Goal: Task Accomplishment & Management: Complete application form

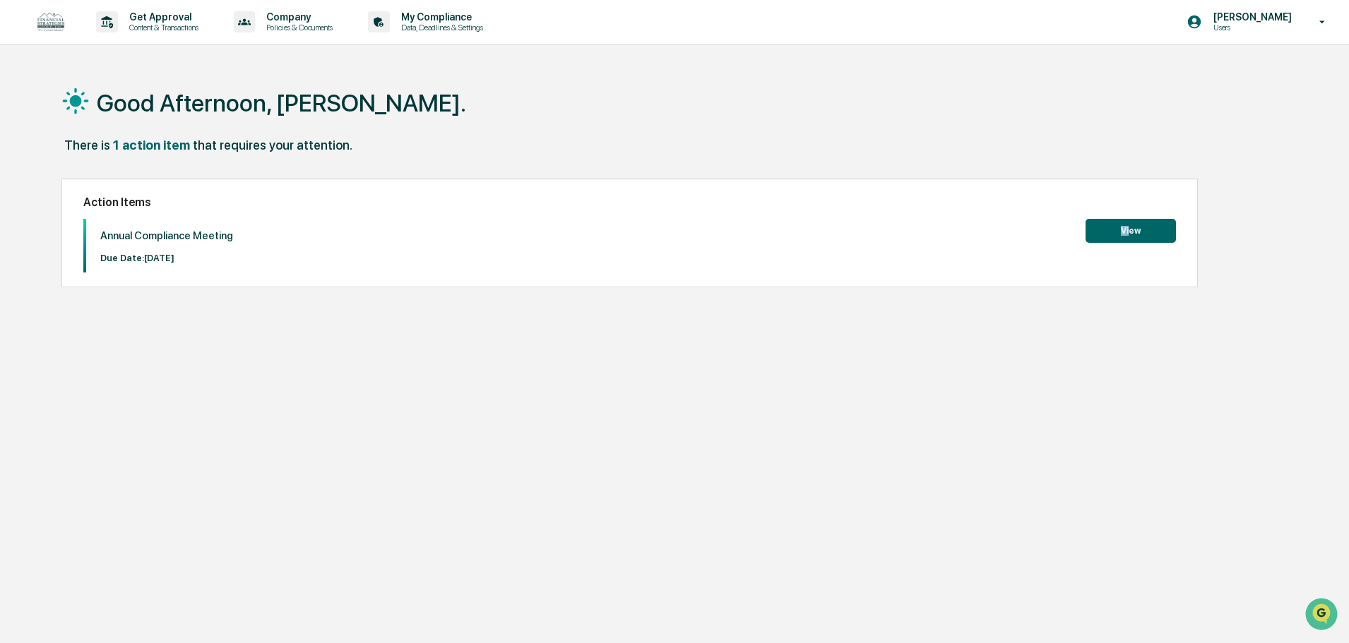
drag, startPoint x: 1128, startPoint y: 216, endPoint x: 1136, endPoint y: 232, distance: 18.0
click at [1136, 232] on div "Action Items Annual Compliance Meeting Due Date: [DATE] View" at bounding box center [629, 233] width 1136 height 109
click at [1136, 233] on button "View" at bounding box center [1130, 231] width 90 height 24
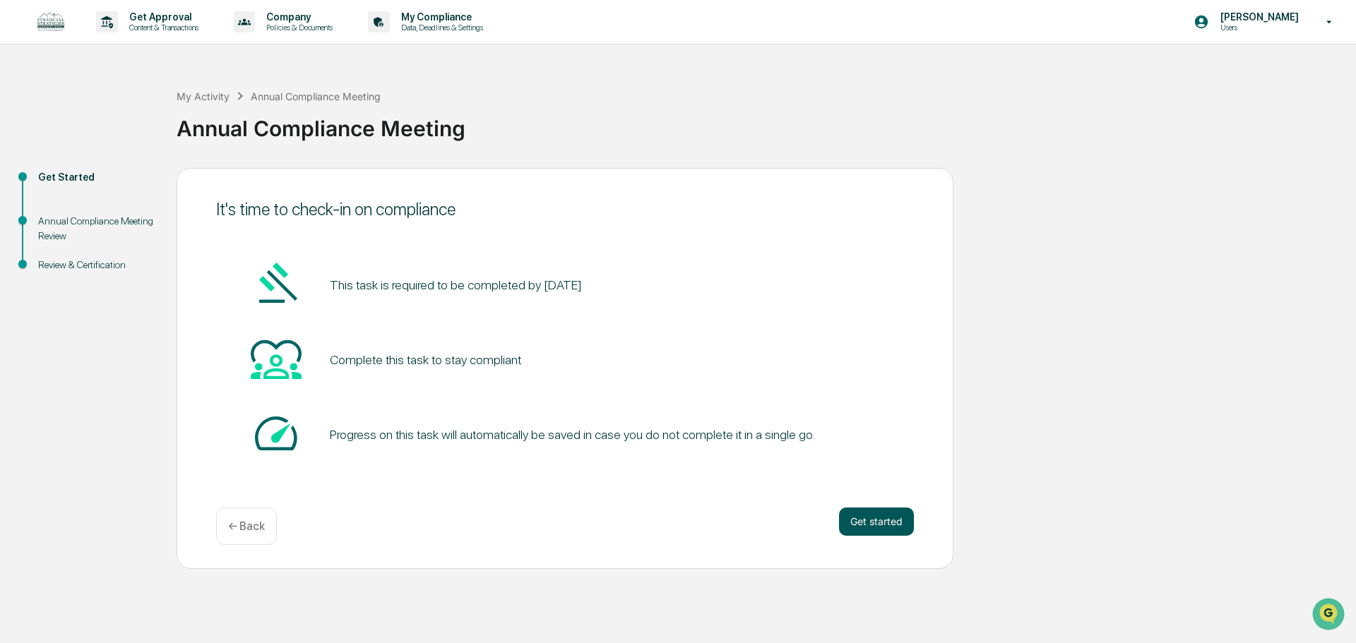
click at [891, 521] on button "Get started" at bounding box center [876, 522] width 75 height 28
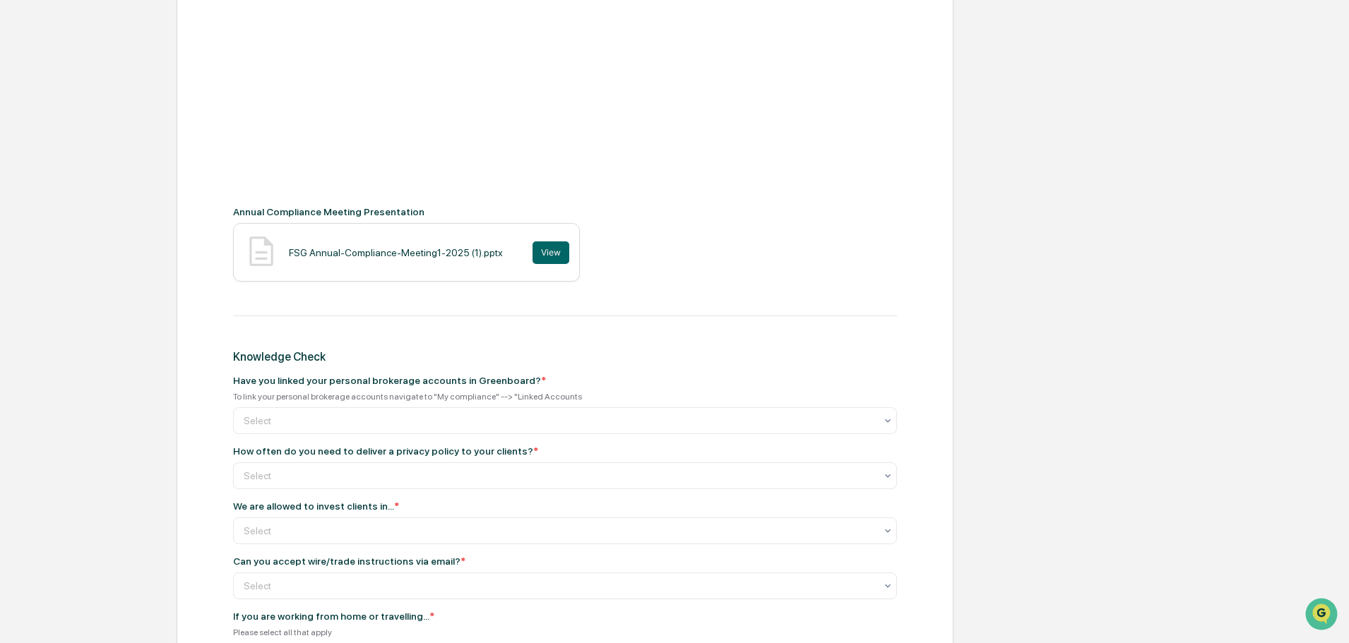
scroll to position [460, 0]
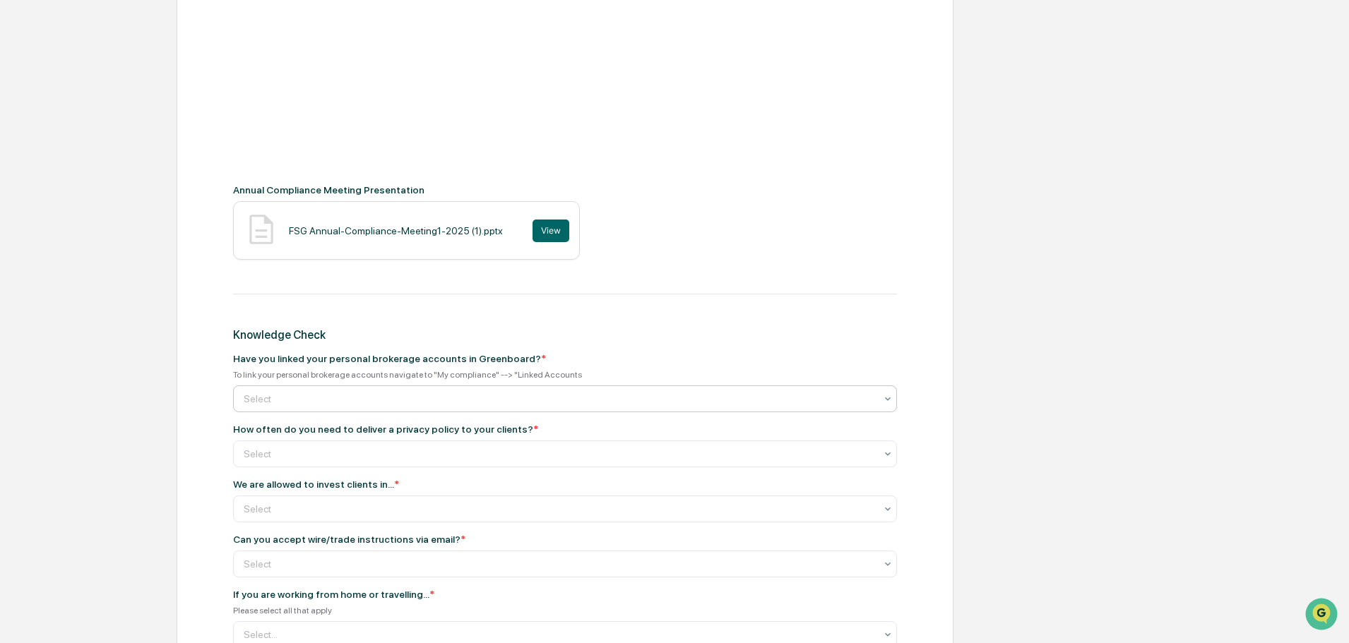
click at [505, 401] on div at bounding box center [559, 399] width 631 height 14
click at [568, 365] on div "Have you linked your personal brokerage accounts in Greenboard? * To link your …" at bounding box center [565, 382] width 664 height 59
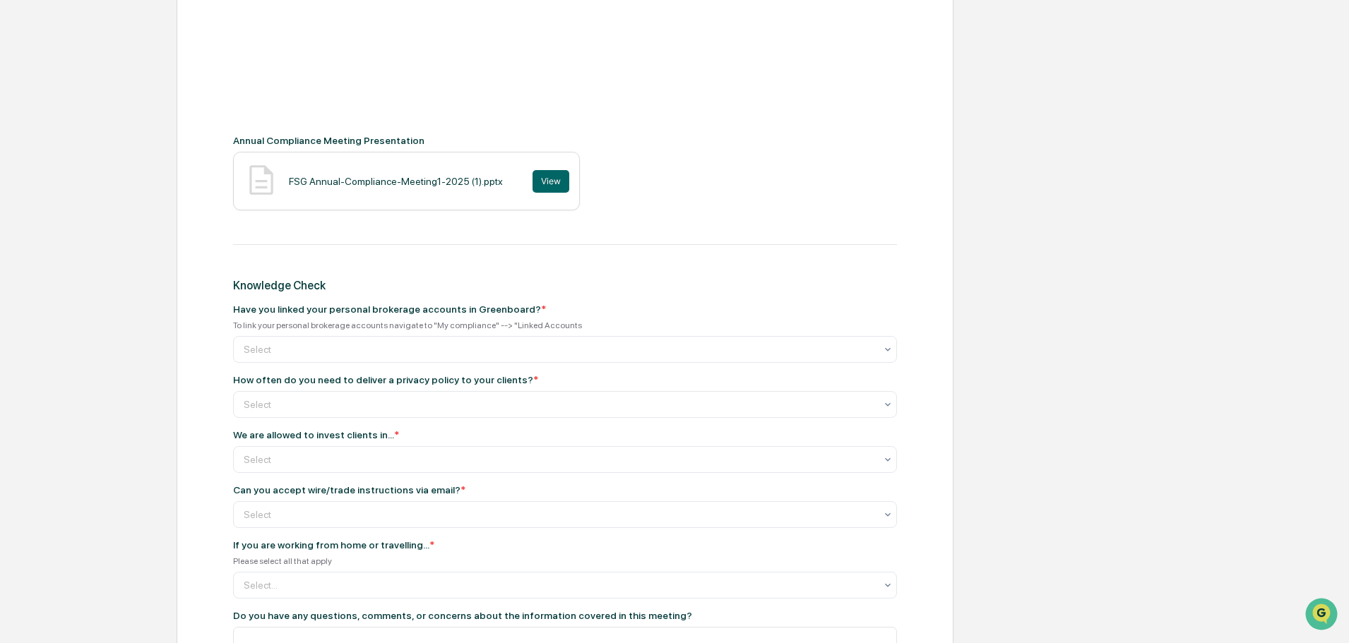
scroll to position [531, 0]
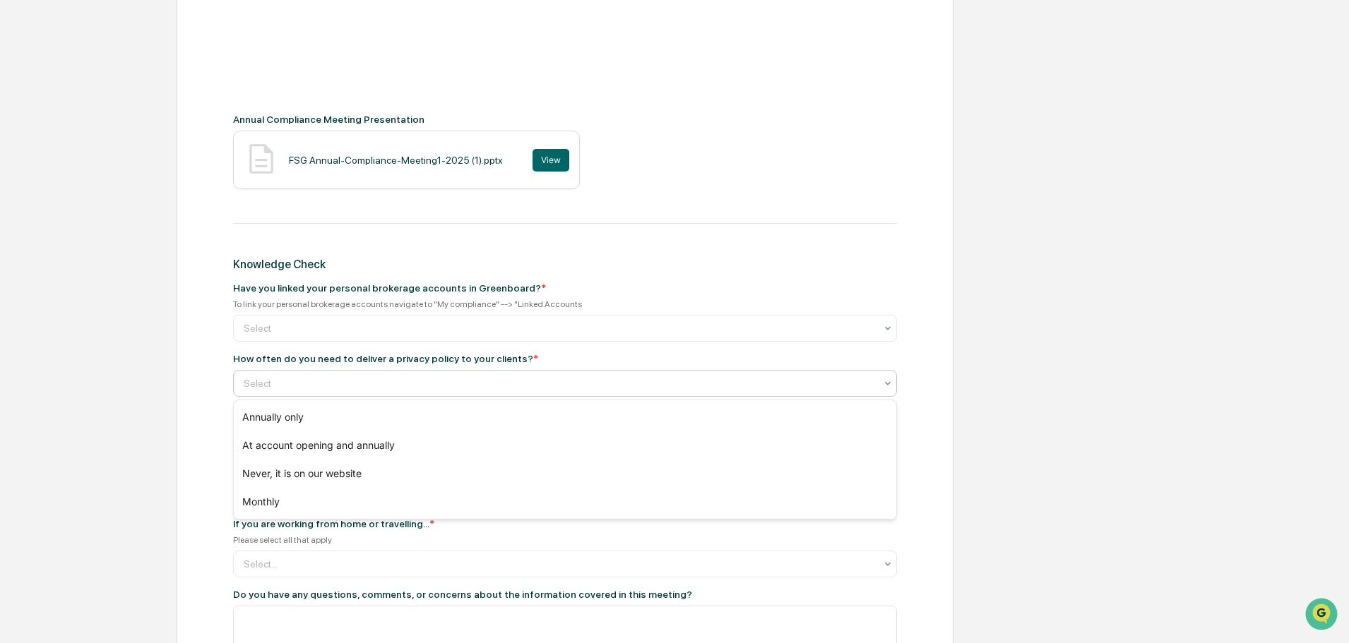
click at [412, 377] on div at bounding box center [559, 383] width 631 height 14
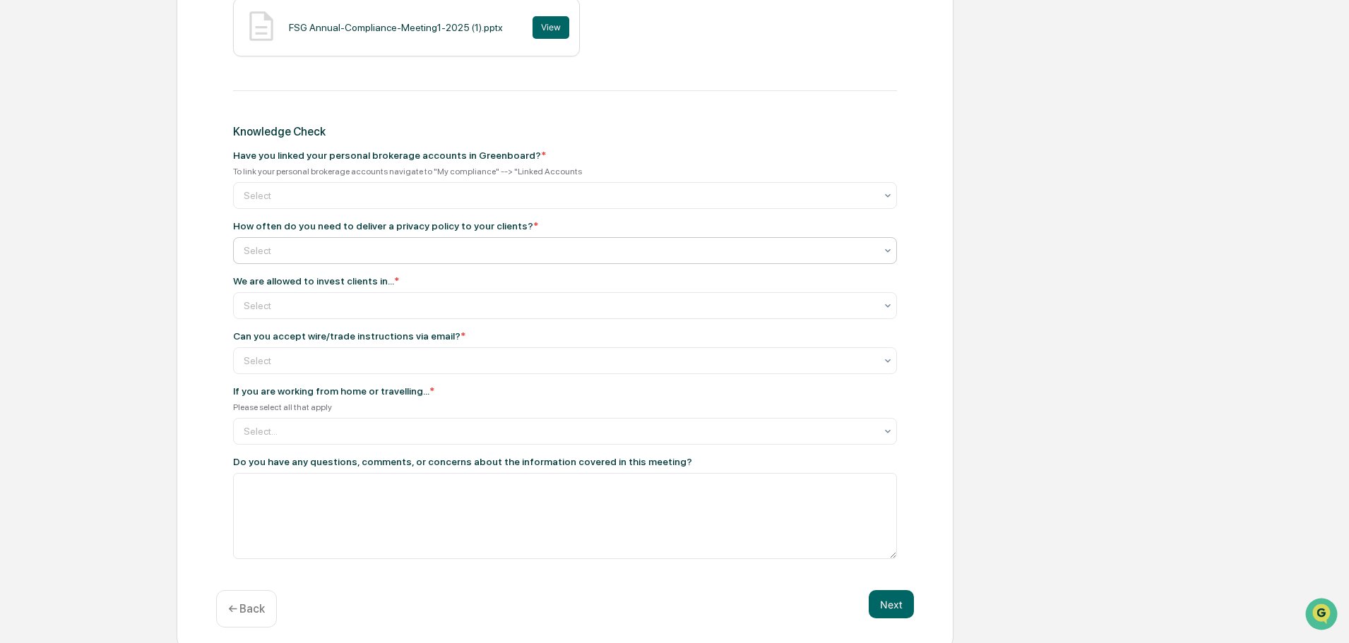
scroll to position [672, 0]
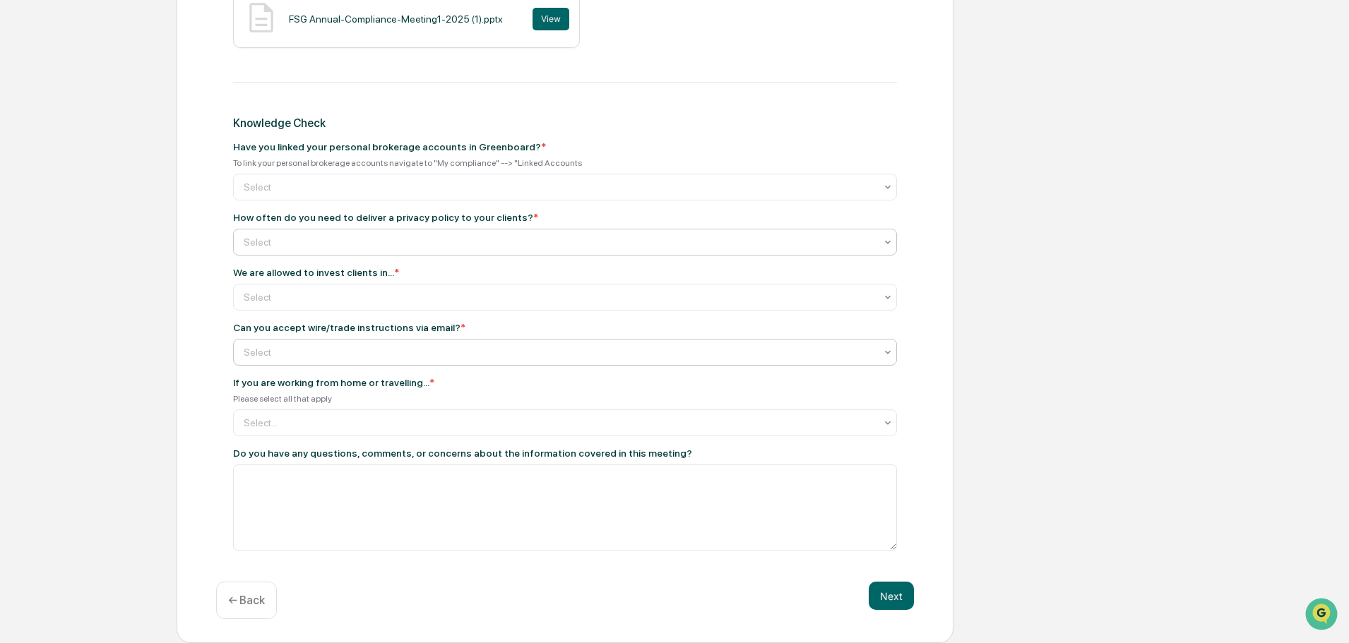
click at [353, 345] on div "Select" at bounding box center [559, 352] width 645 height 20
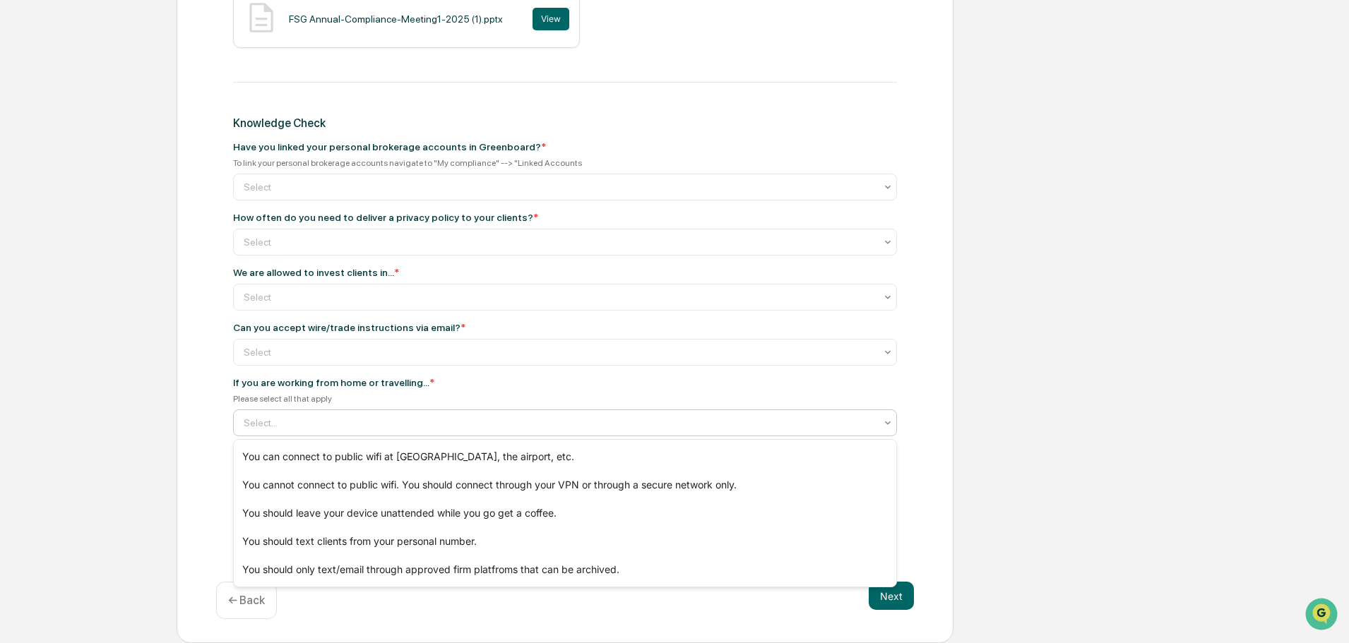
click at [435, 411] on div "Select..." at bounding box center [565, 423] width 664 height 27
click at [345, 482] on div "You cannot connect to public wifi. You should connect through your VPN or throu…" at bounding box center [565, 485] width 662 height 28
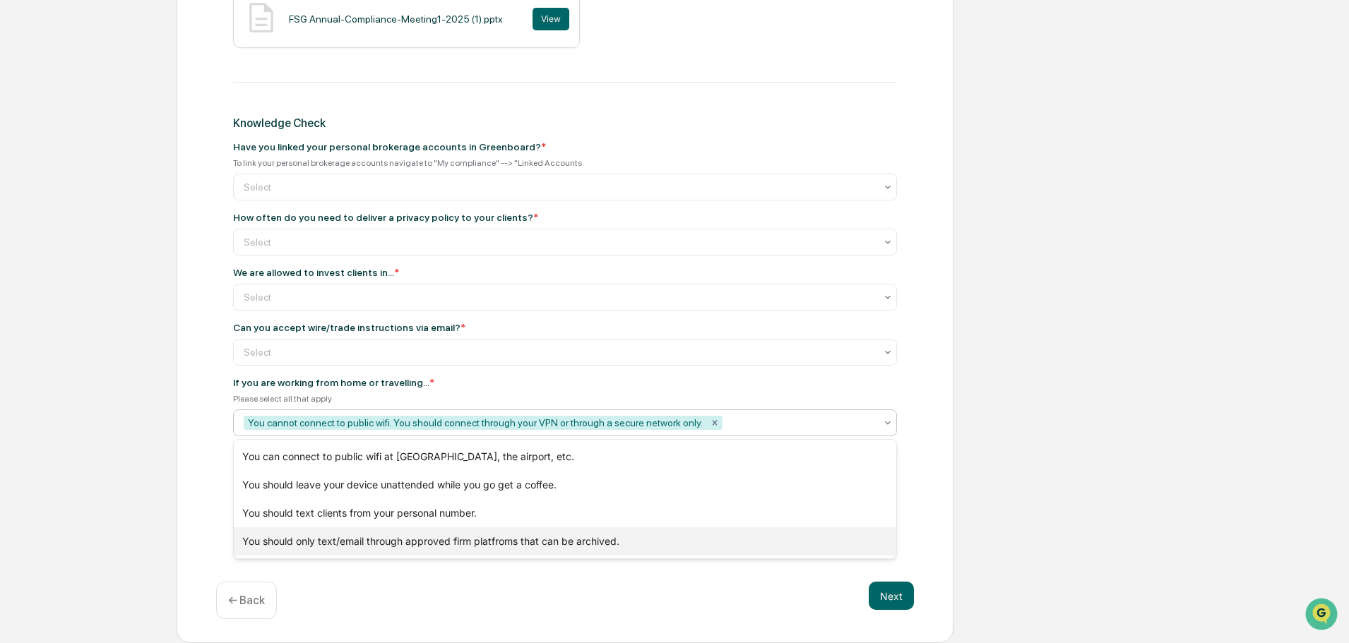
click at [316, 542] on div "You should only text/email through approved firm platfroms that can be archived." at bounding box center [565, 541] width 662 height 28
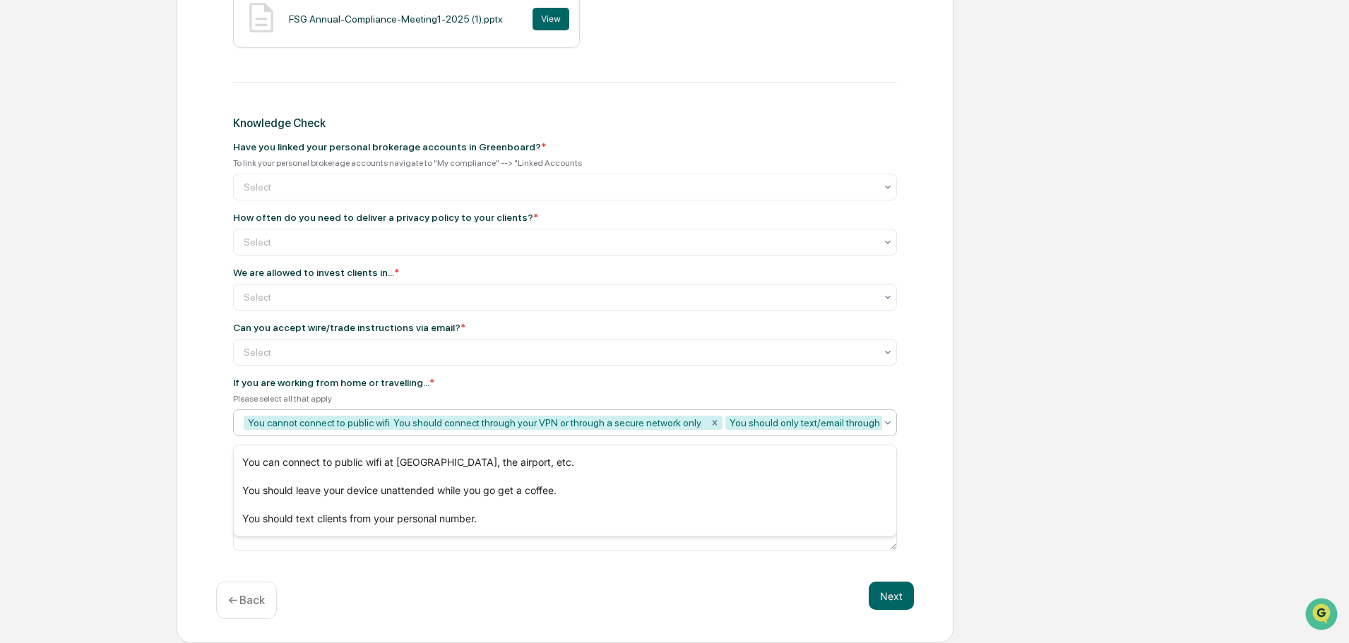
click at [124, 426] on div "Get Started Annual Compliance Meeting Review Review & Certification Annual Comp…" at bounding box center [674, 70] width 1335 height 1148
click at [359, 418] on div "You cannot connect to public wifi. You should connect through your VPN or throu…" at bounding box center [287, 423] width 463 height 14
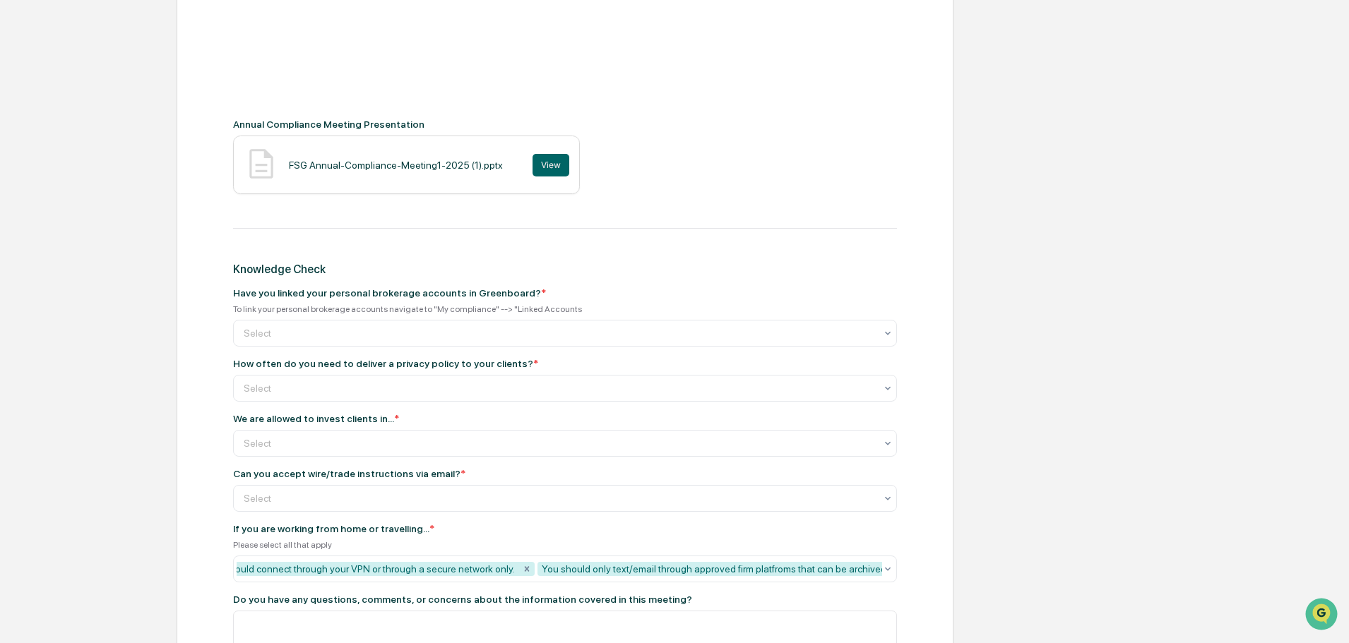
scroll to position [531, 0]
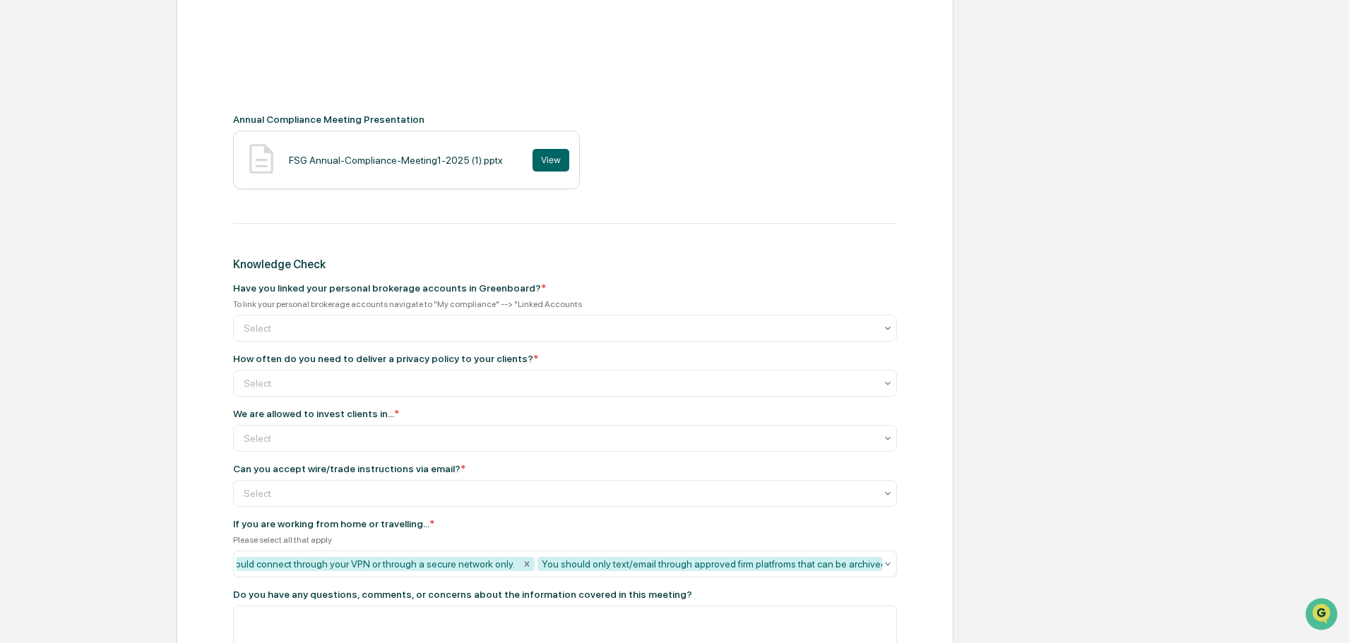
click at [215, 354] on div "Annual Compliance Meeting Review Annual Compliance Meeting Recording Annual Com…" at bounding box center [565, 211] width 777 height 1148
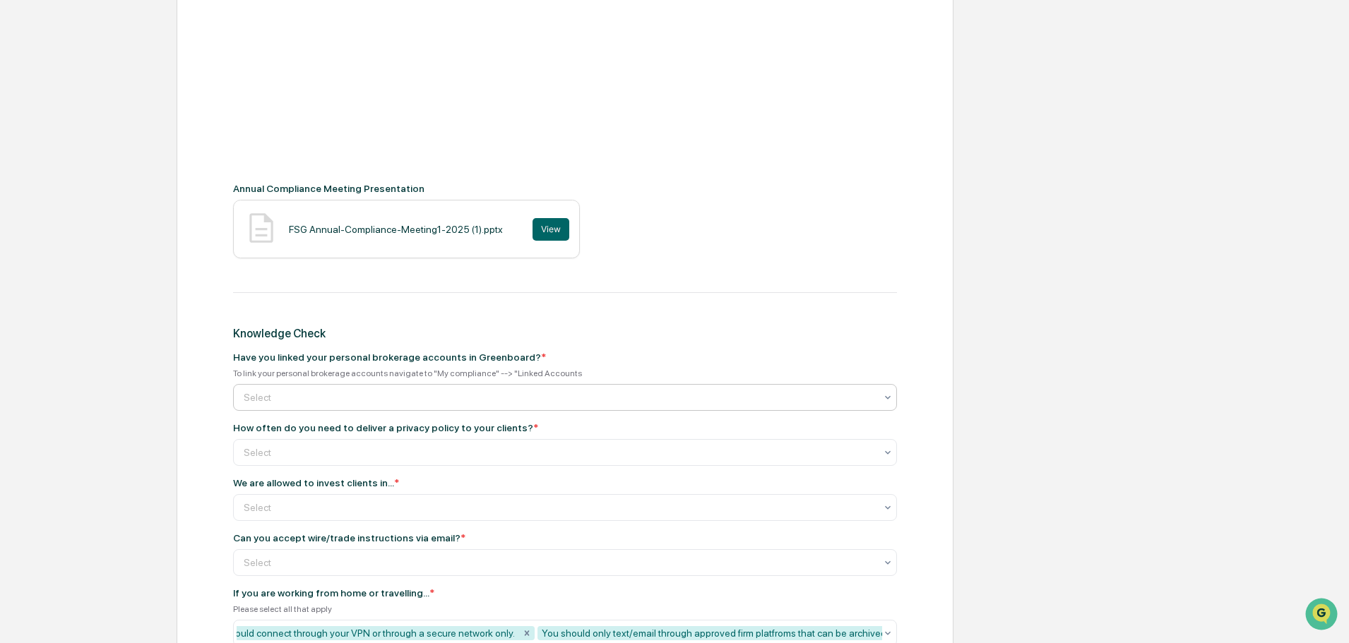
scroll to position [460, 0]
click at [527, 393] on div at bounding box center [559, 399] width 631 height 14
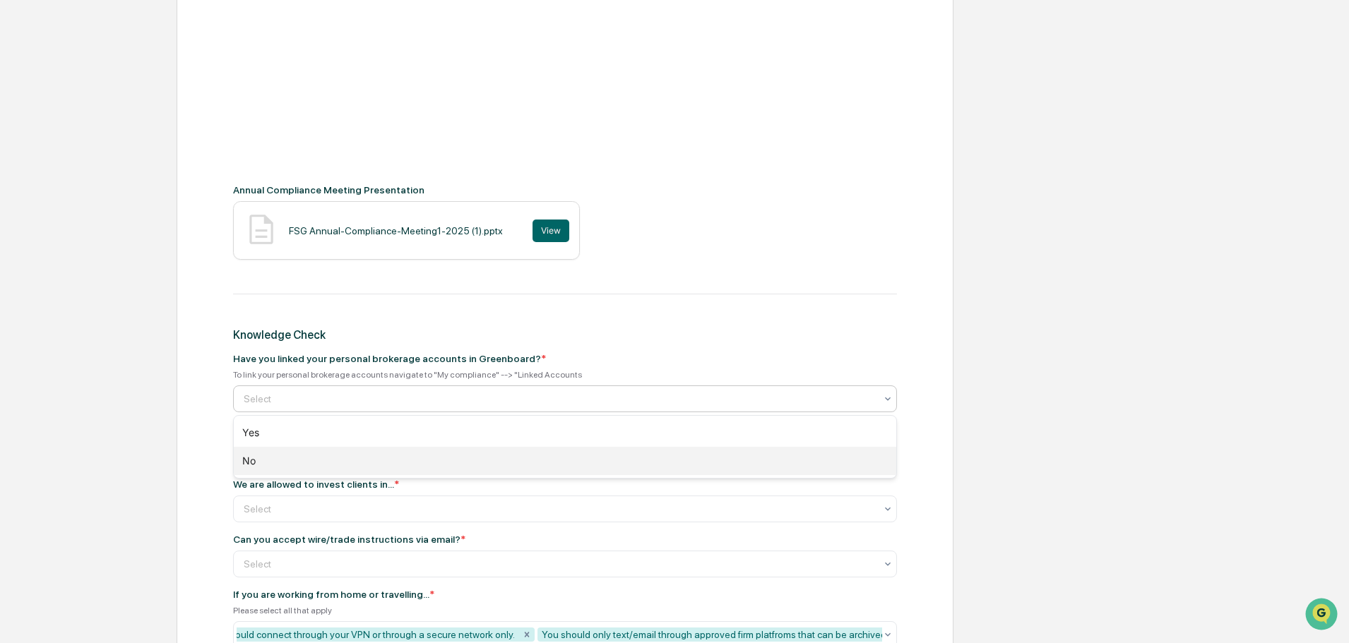
click at [441, 463] on div "No" at bounding box center [565, 461] width 662 height 28
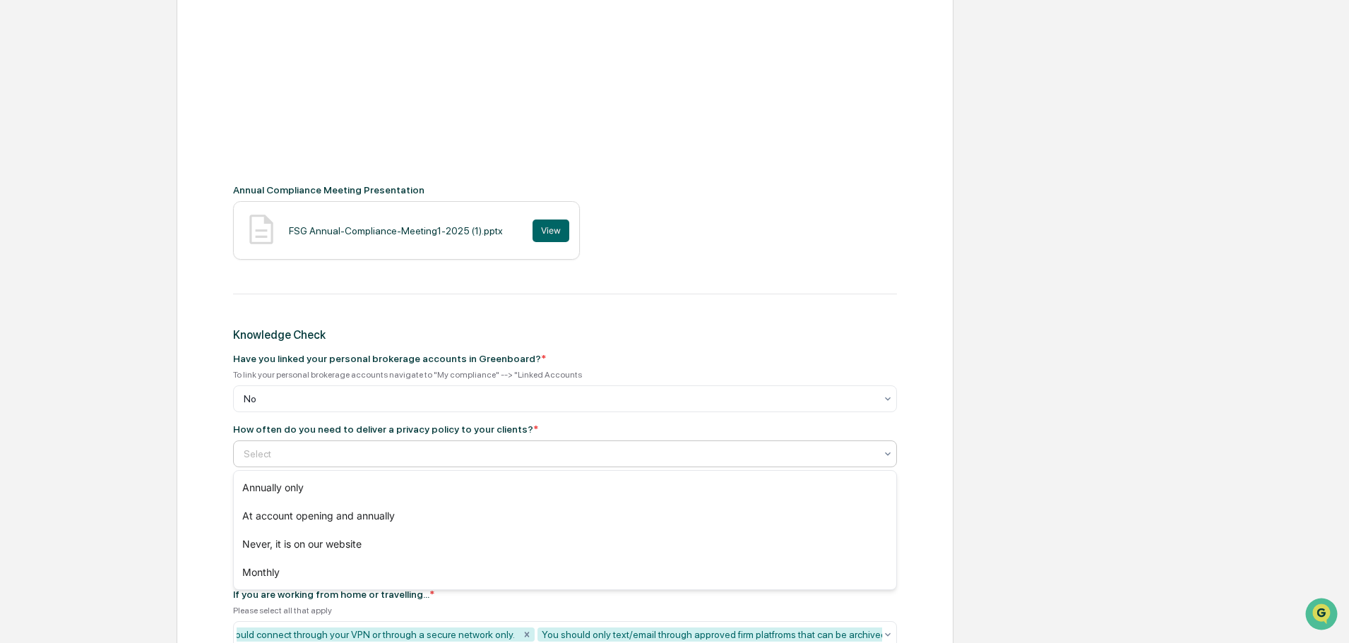
click at [472, 455] on div at bounding box center [559, 454] width 631 height 14
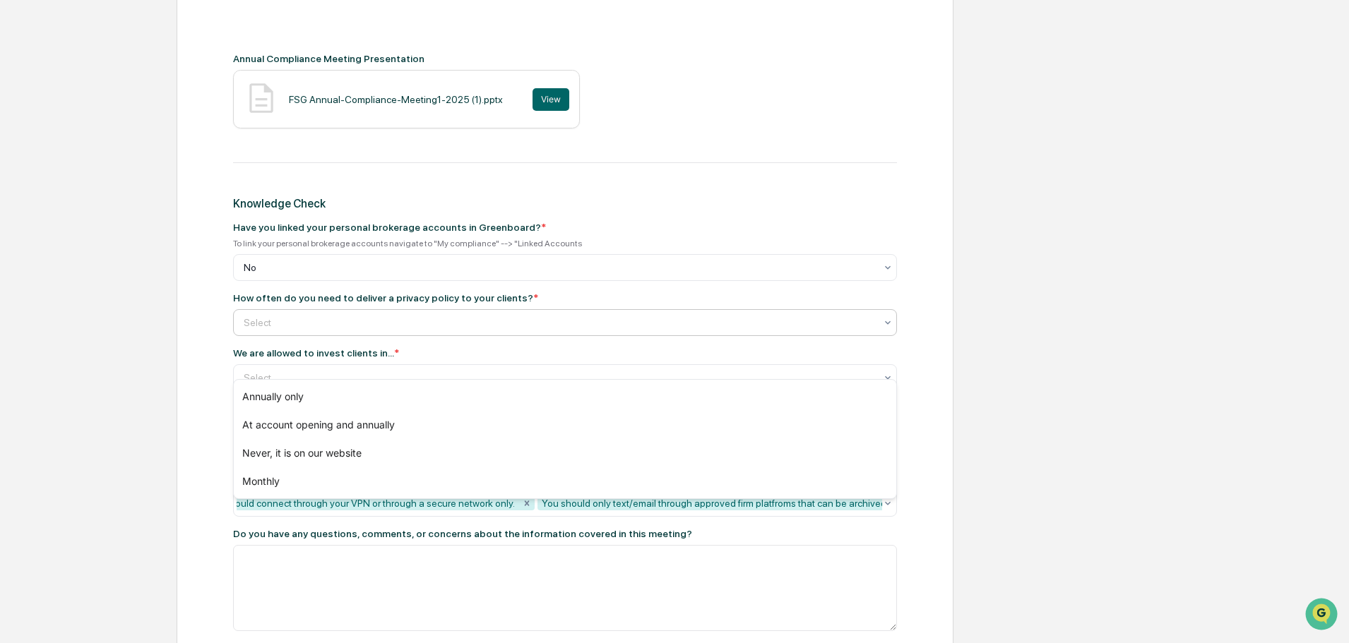
scroll to position [602, 0]
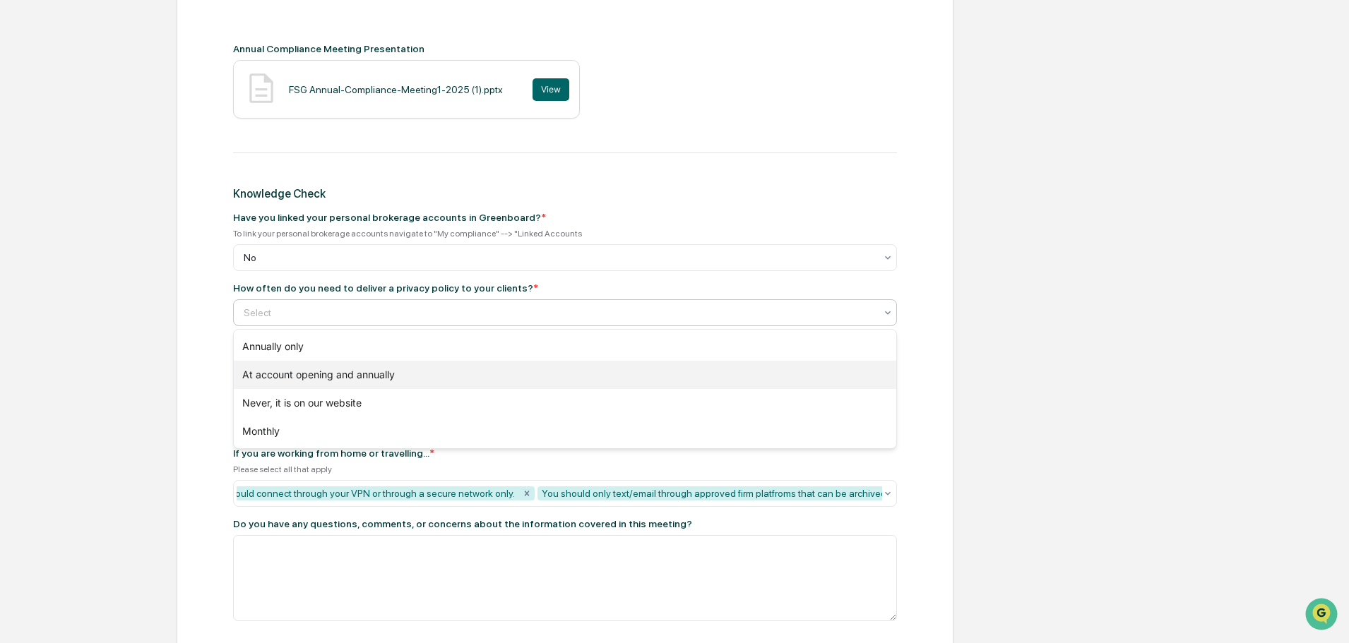
click at [332, 373] on div "At account opening and annually" at bounding box center [565, 375] width 662 height 28
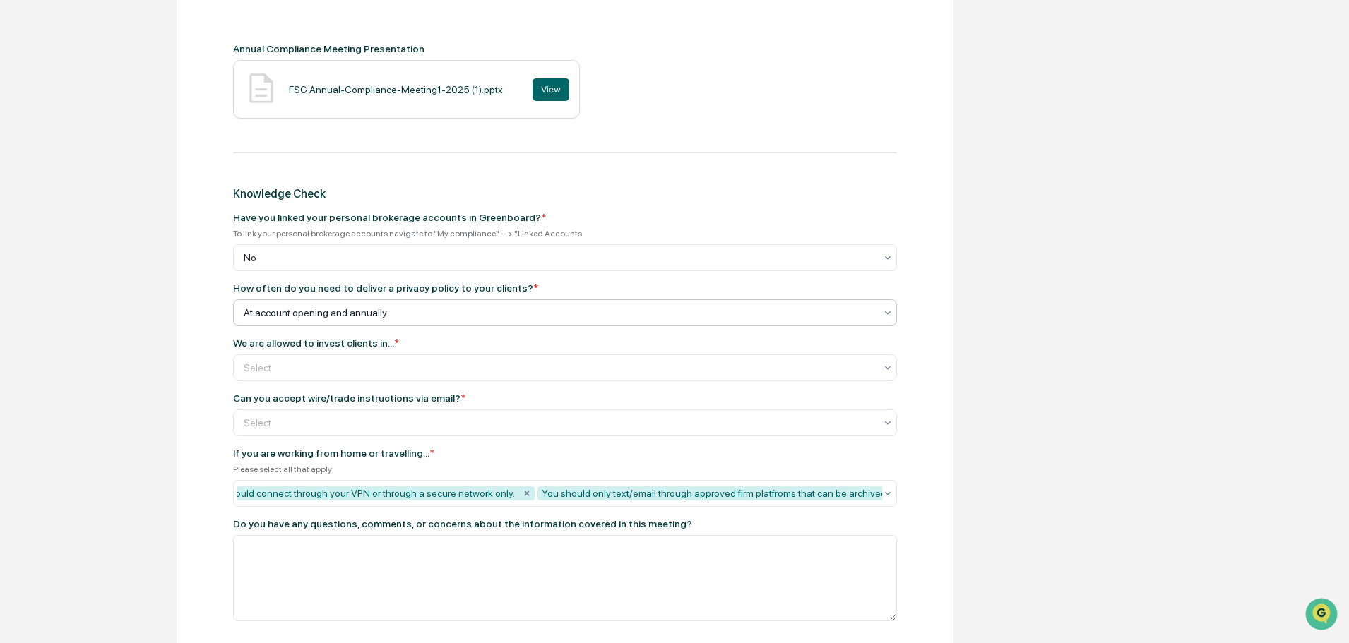
click at [332, 373] on div at bounding box center [559, 368] width 631 height 14
click at [697, 344] on div "We are allowed to invest clients in... *" at bounding box center [565, 343] width 664 height 11
click at [449, 379] on div "Select" at bounding box center [565, 367] width 664 height 27
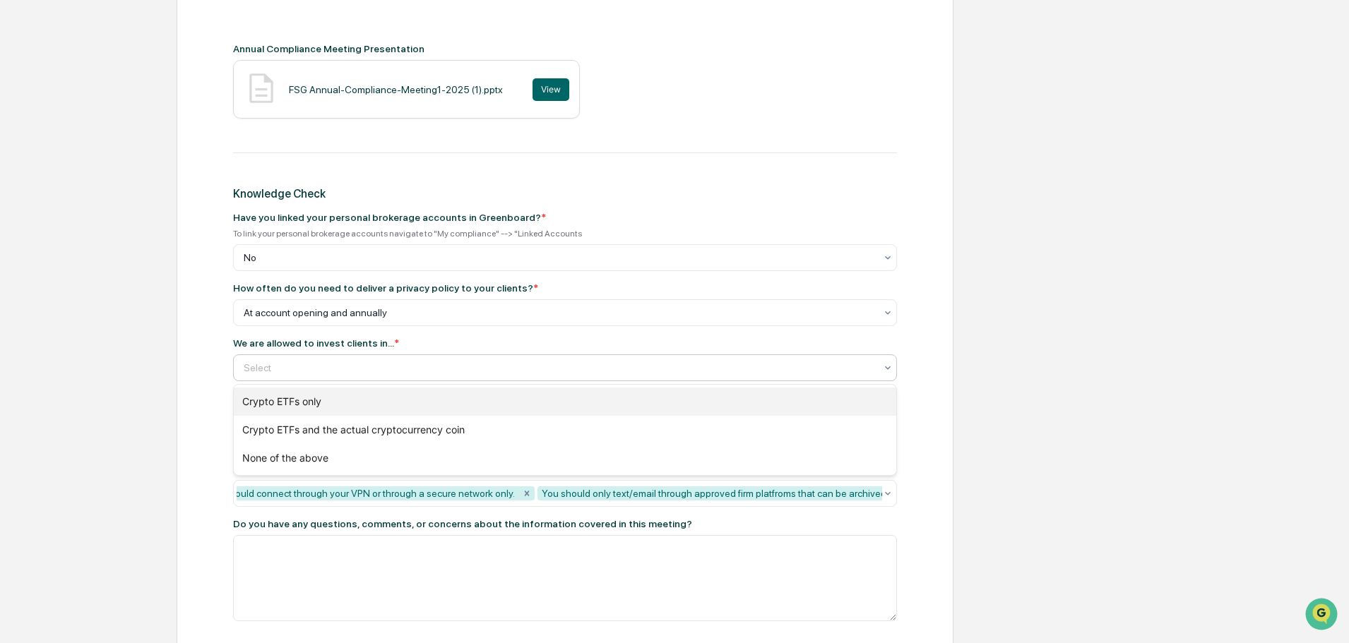
click at [357, 390] on div "Crypto ETFs only" at bounding box center [565, 402] width 662 height 28
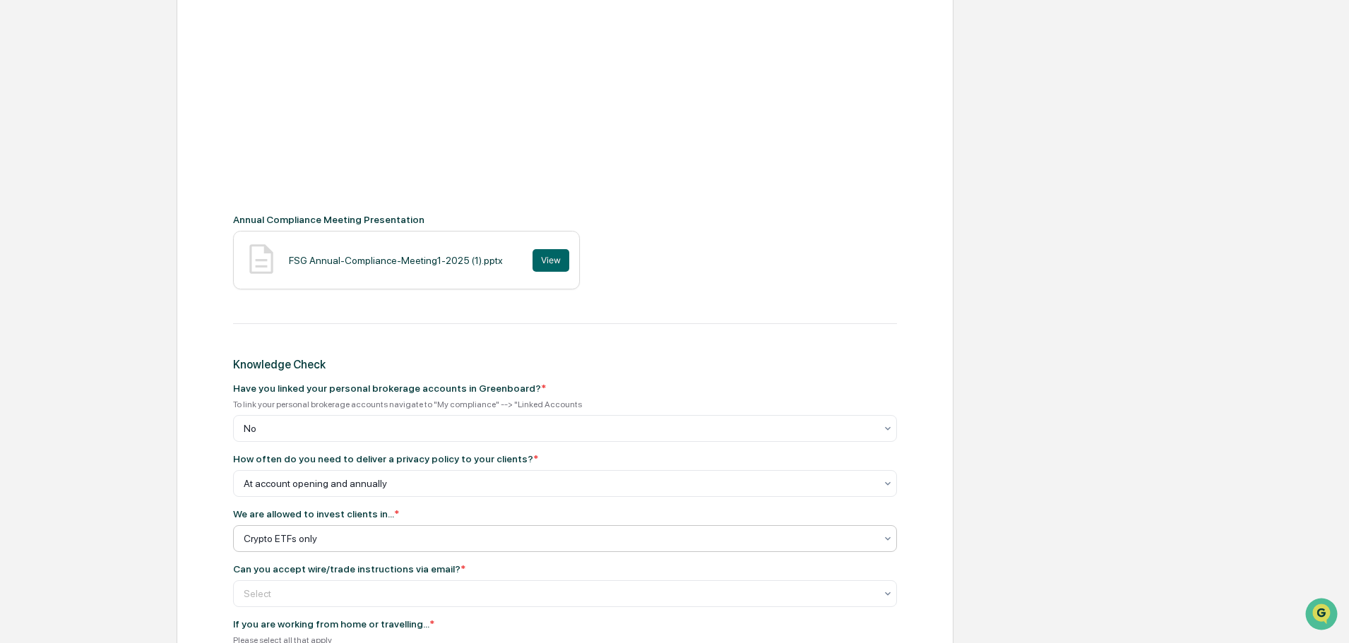
scroll to position [531, 0]
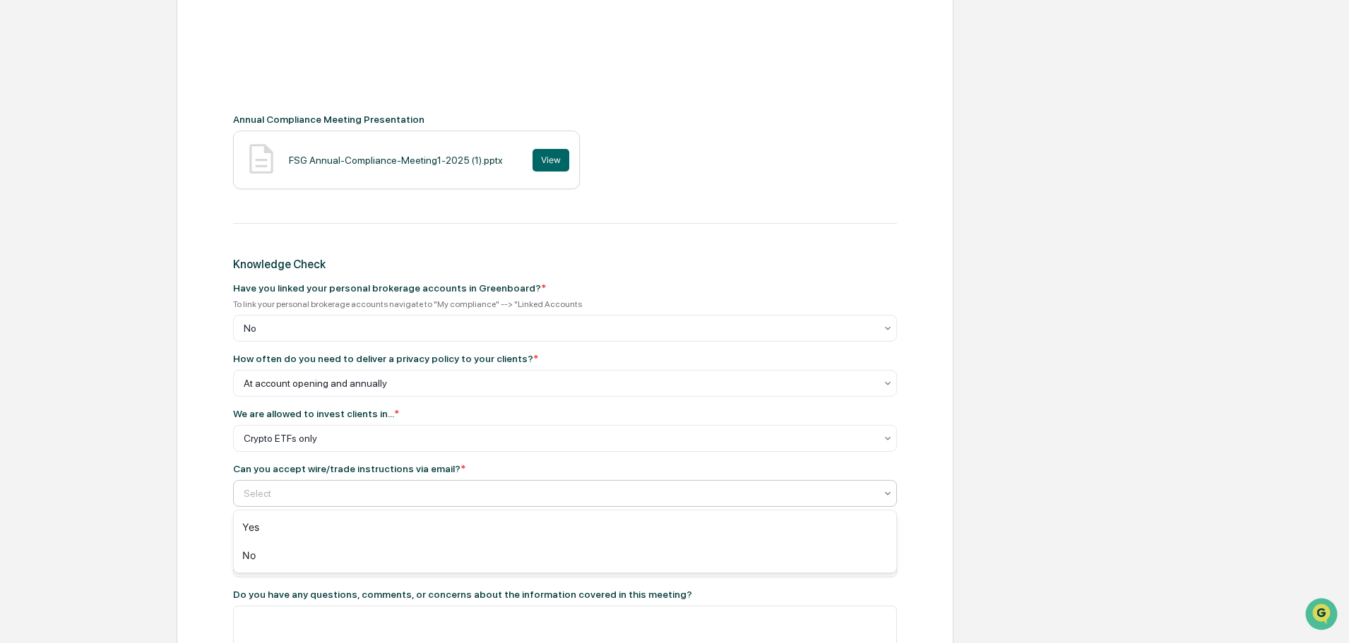
click at [424, 497] on div at bounding box center [559, 494] width 631 height 14
click at [407, 556] on div "No" at bounding box center [565, 556] width 662 height 28
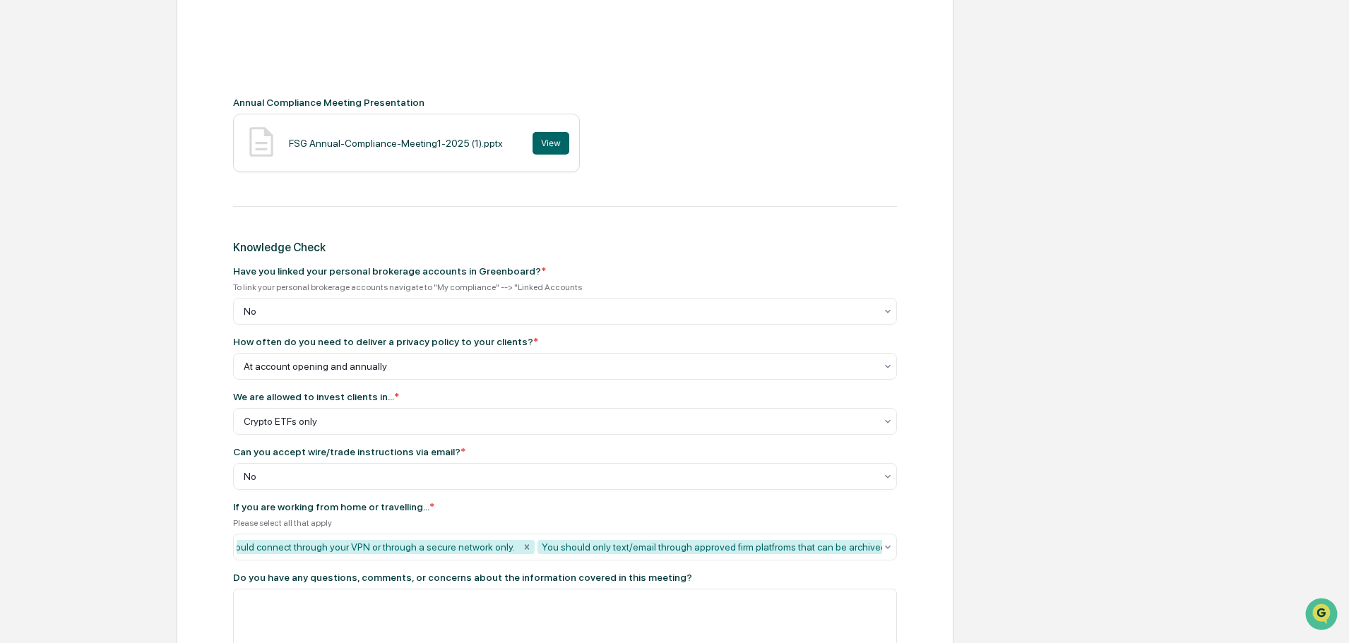
scroll to position [678, 0]
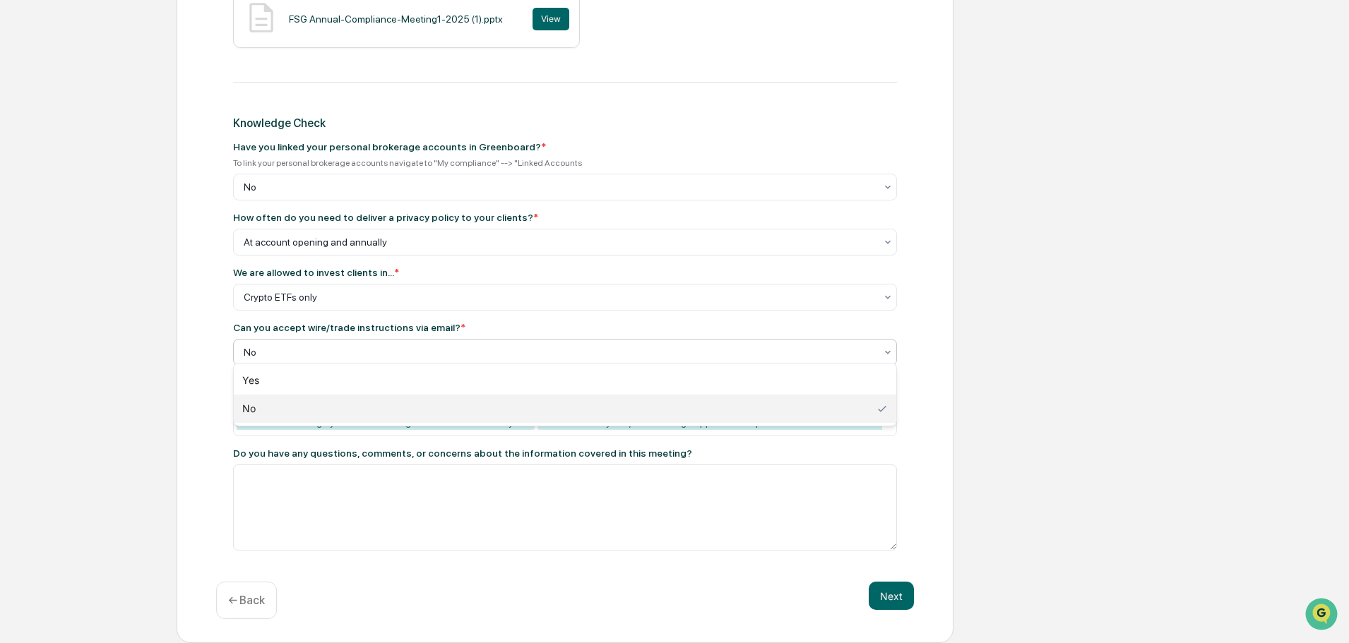
click at [550, 345] on div at bounding box center [559, 352] width 631 height 14
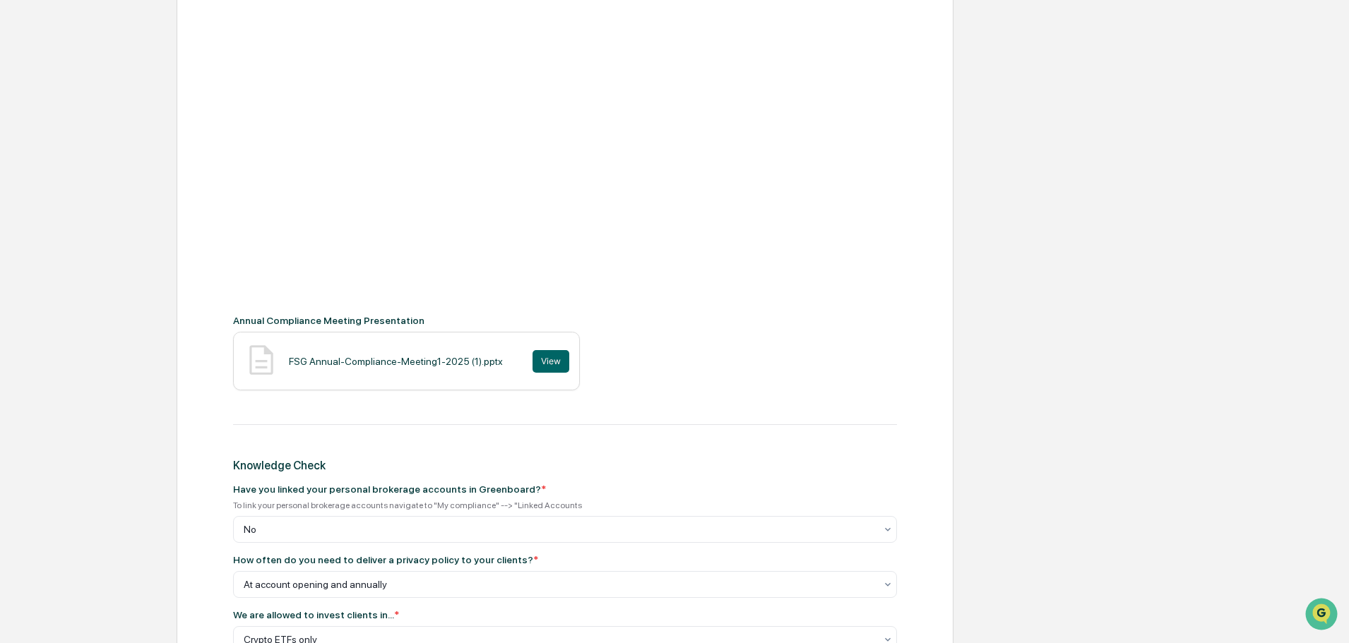
scroll to position [395, 0]
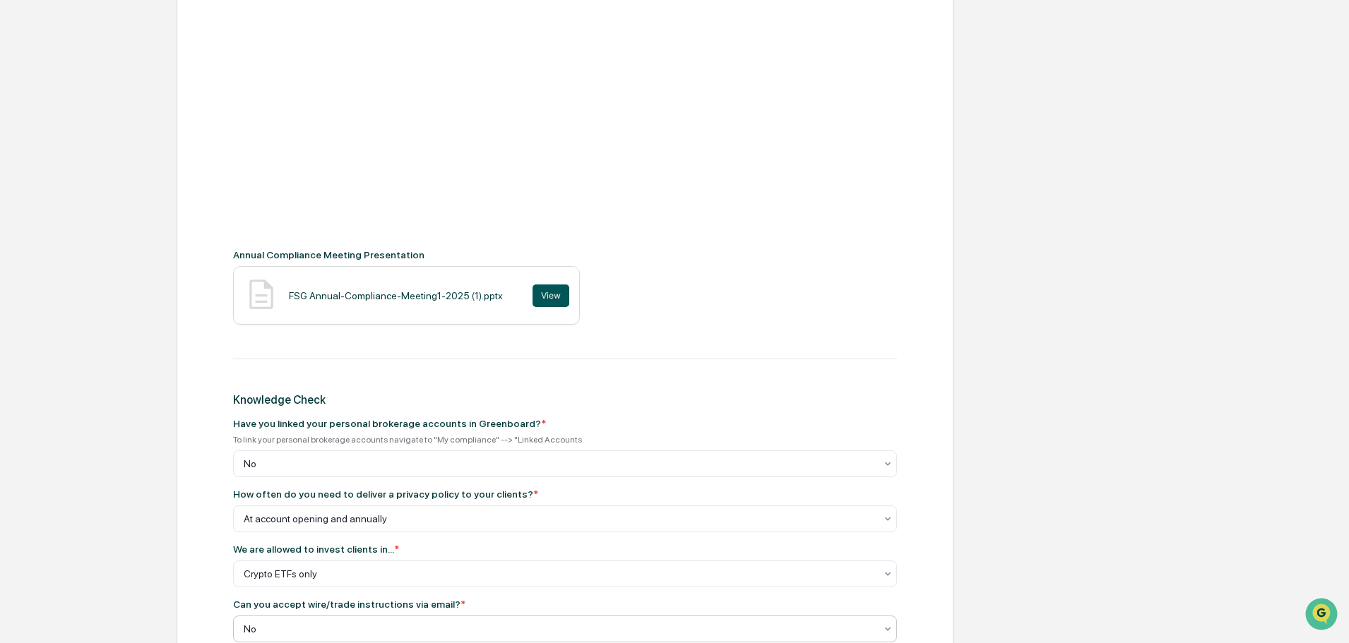
click at [532, 296] on button "View" at bounding box center [550, 296] width 37 height 23
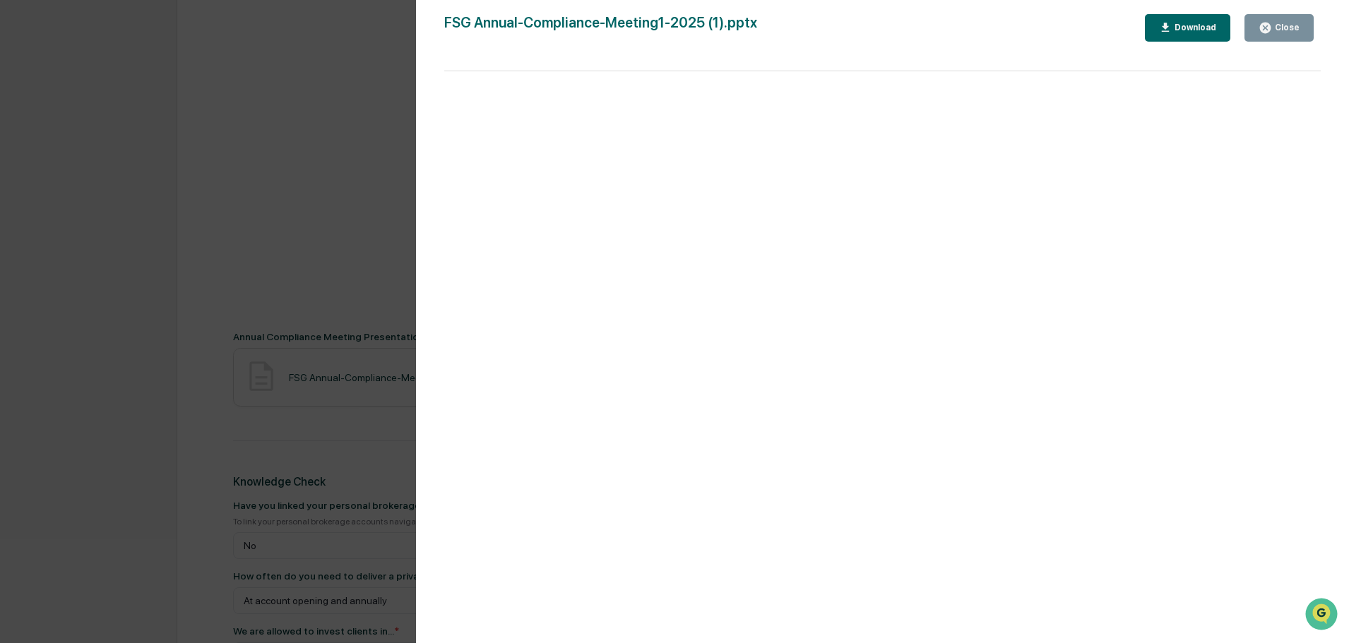
scroll to position [325, 0]
click at [170, 273] on div "Version History [DATE] 04:38 PM [PERSON_NAME] FSG Annual-Compliance-Meeting1-20…" at bounding box center [674, 321] width 1349 height 643
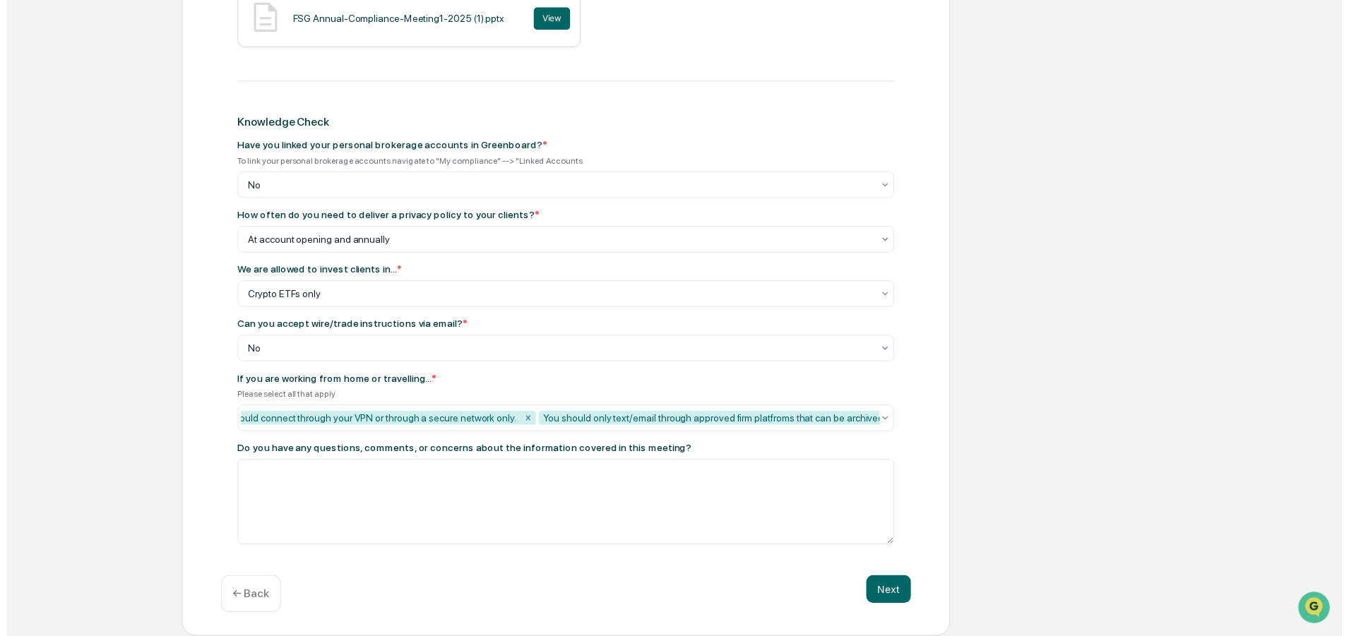
scroll to position [678, 0]
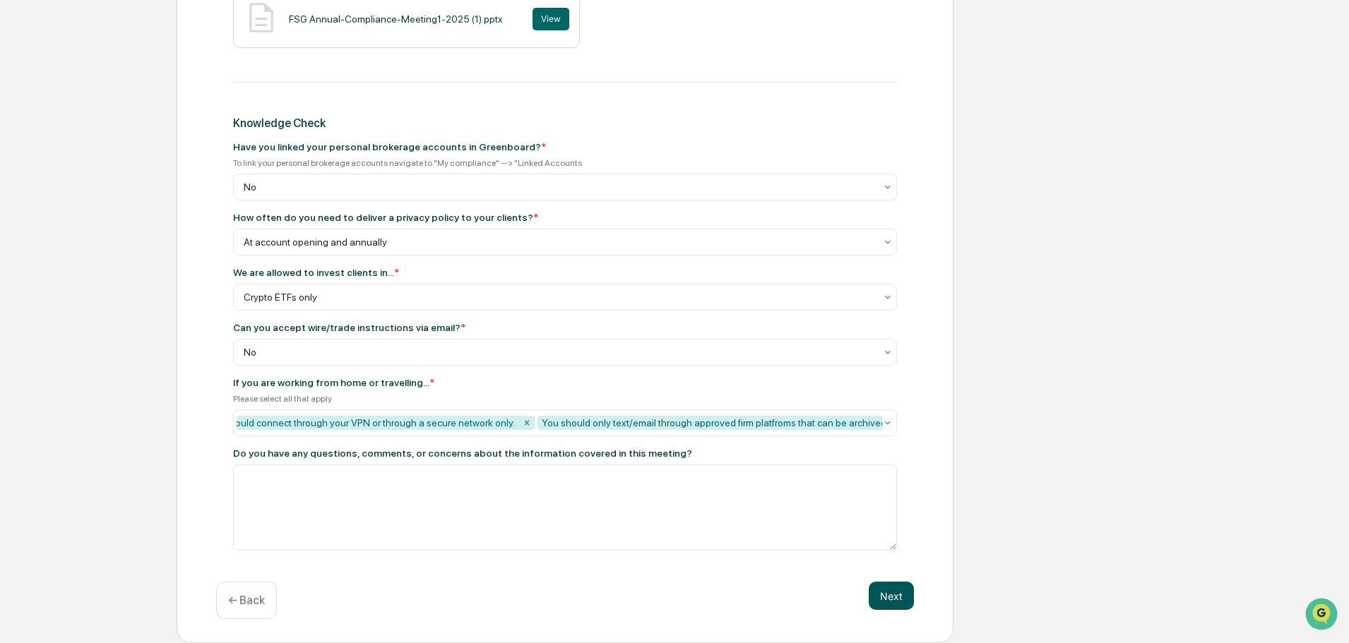
click at [883, 587] on button "Next" at bounding box center [891, 596] width 45 height 28
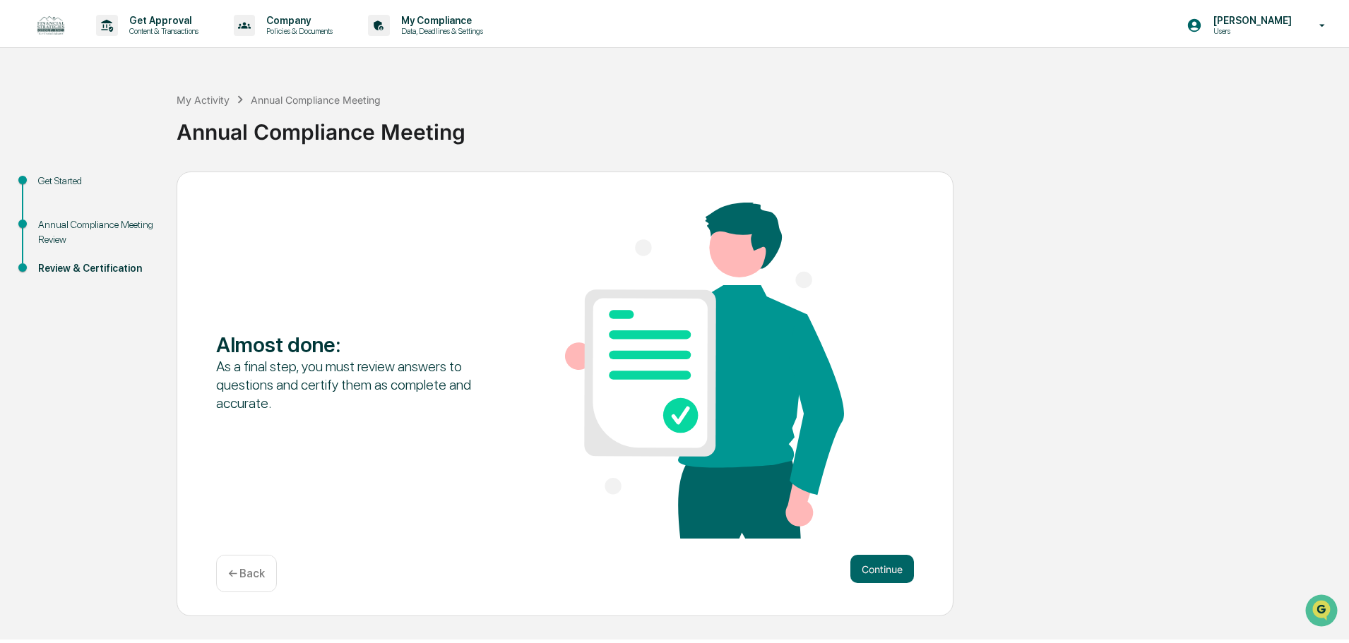
scroll to position [0, 0]
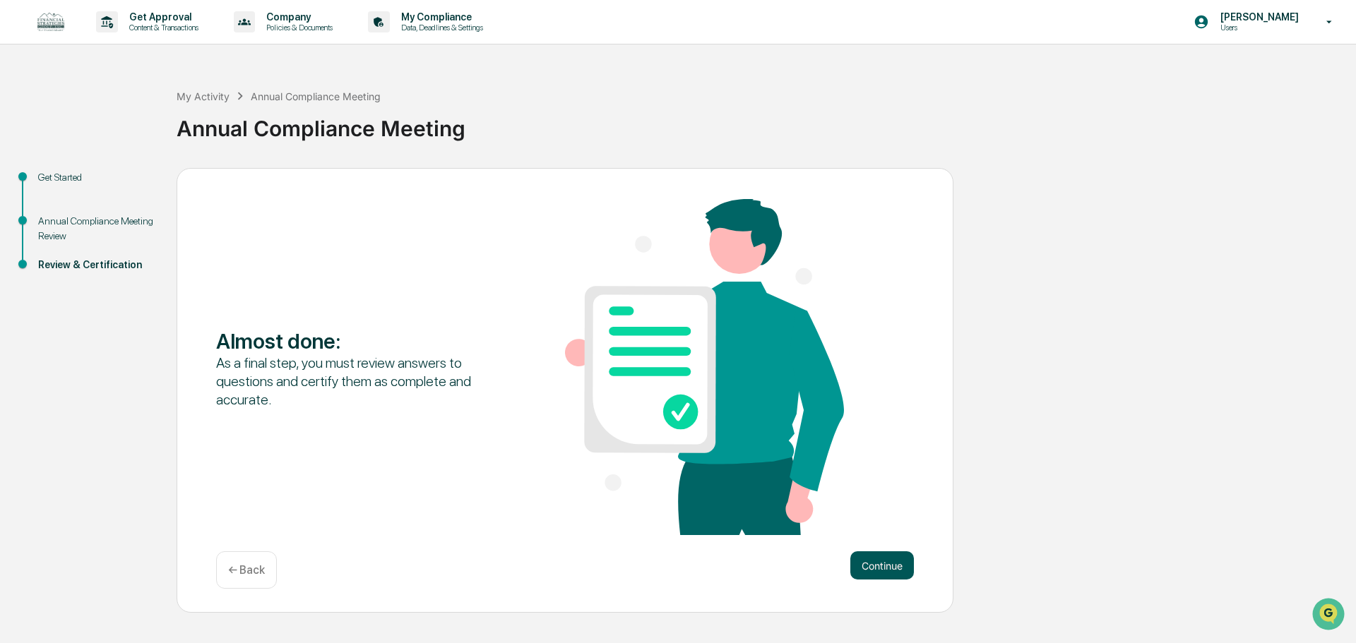
click at [892, 567] on button "Continue" at bounding box center [882, 565] width 64 height 28
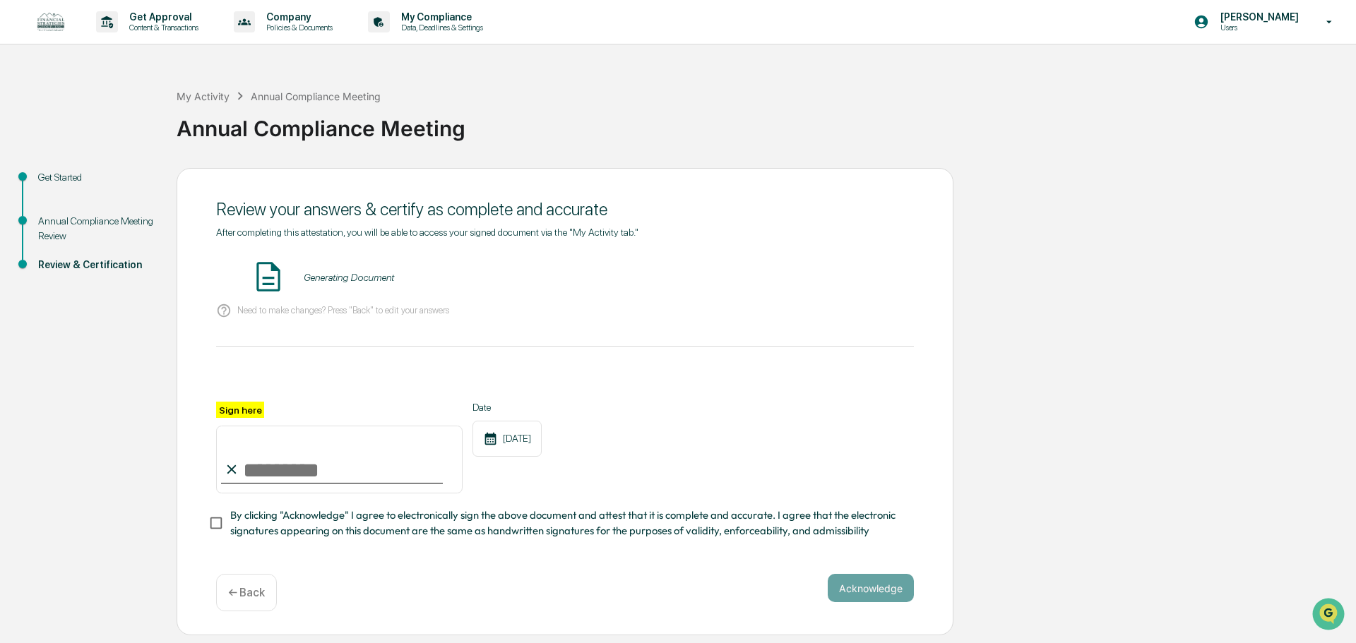
click at [329, 474] on input "Sign here" at bounding box center [339, 460] width 246 height 68
type input "**********"
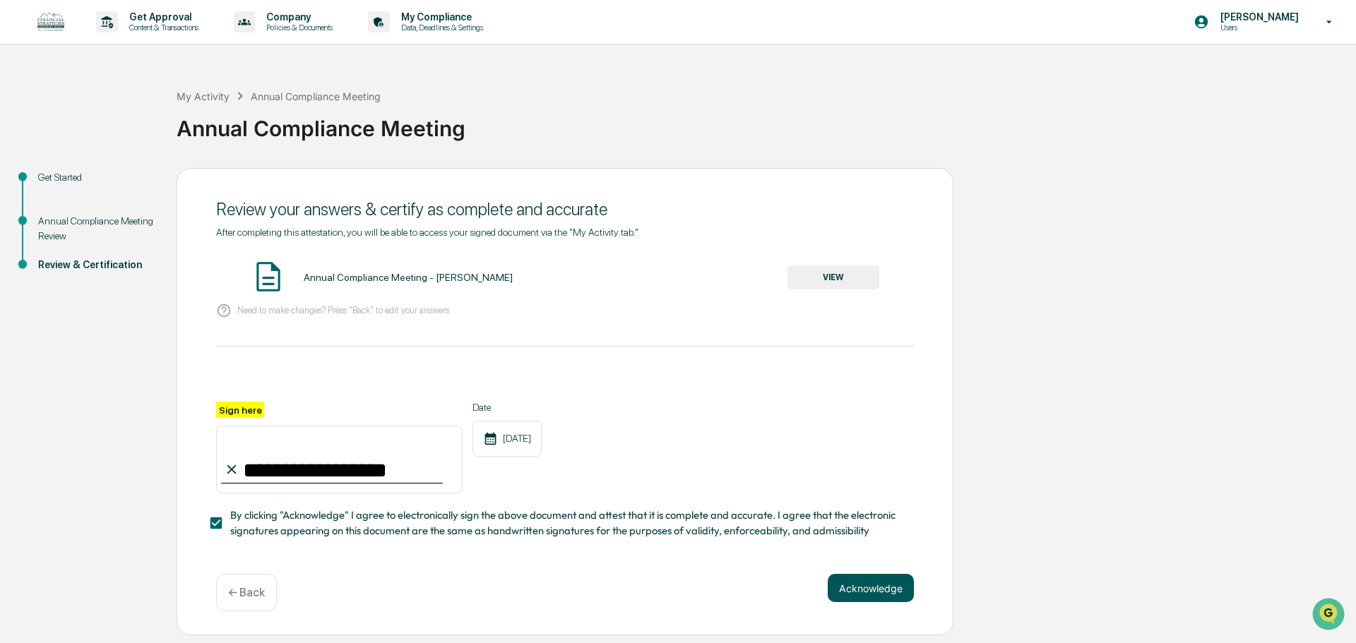
click at [844, 596] on button "Acknowledge" at bounding box center [871, 588] width 86 height 28
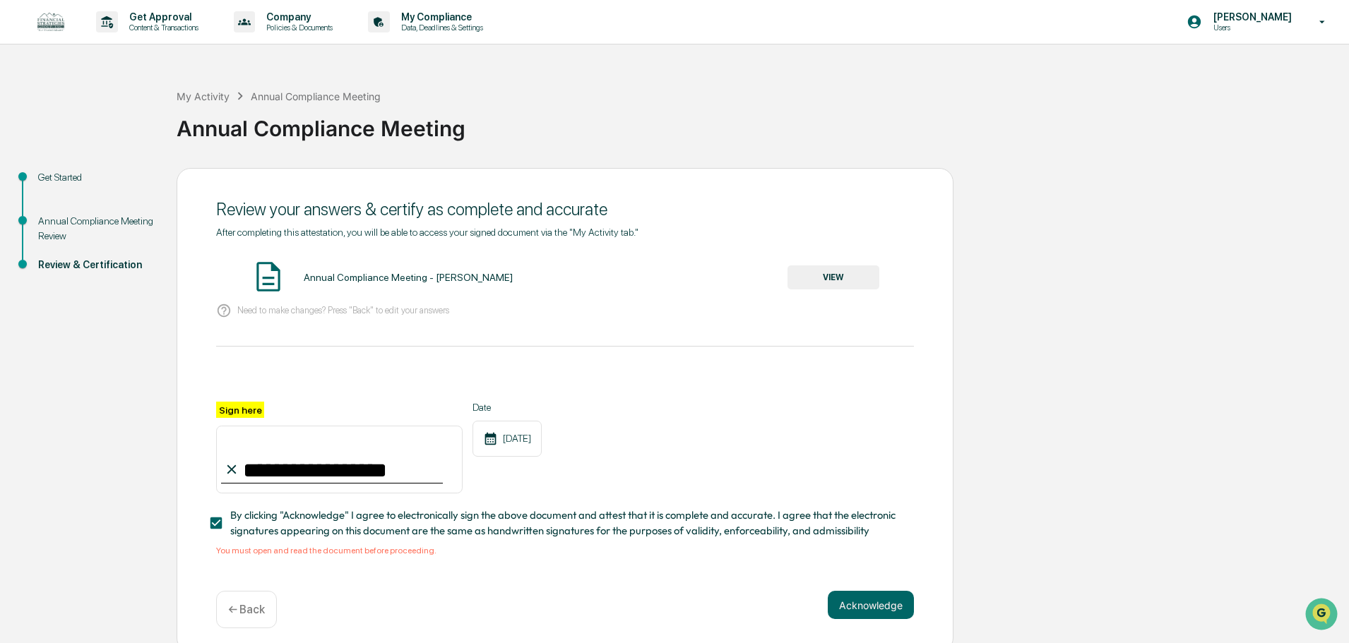
scroll to position [13, 0]
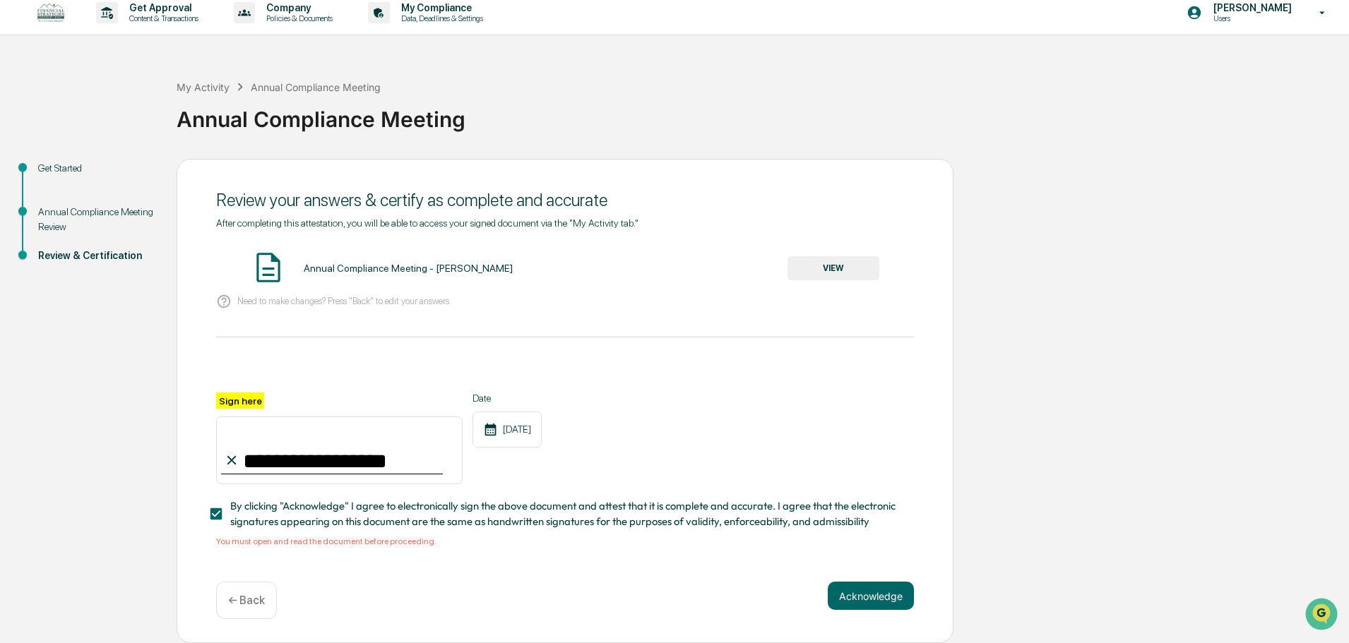
click at [851, 265] on button "VIEW" at bounding box center [833, 268] width 92 height 24
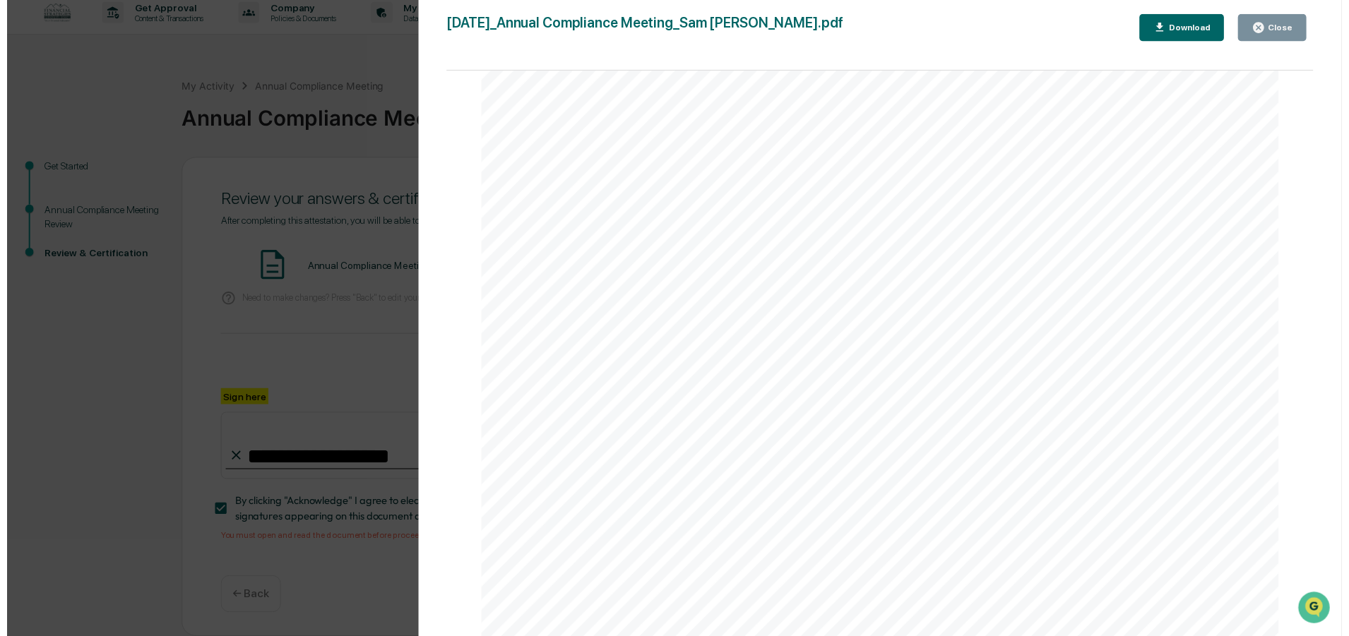
scroll to position [0, 0]
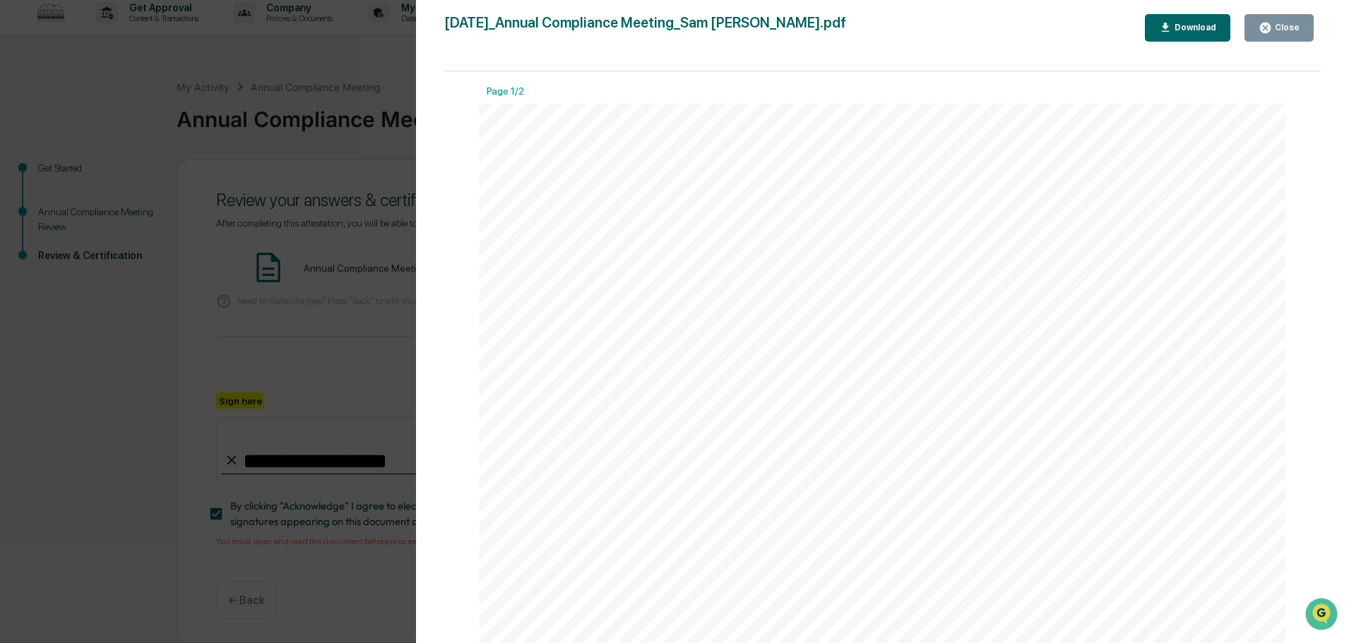
click at [398, 275] on div "Version History [DATE] 06:05 PM [PERSON_NAME] [DATE]_Annual Compliance Meeting_…" at bounding box center [674, 321] width 1349 height 643
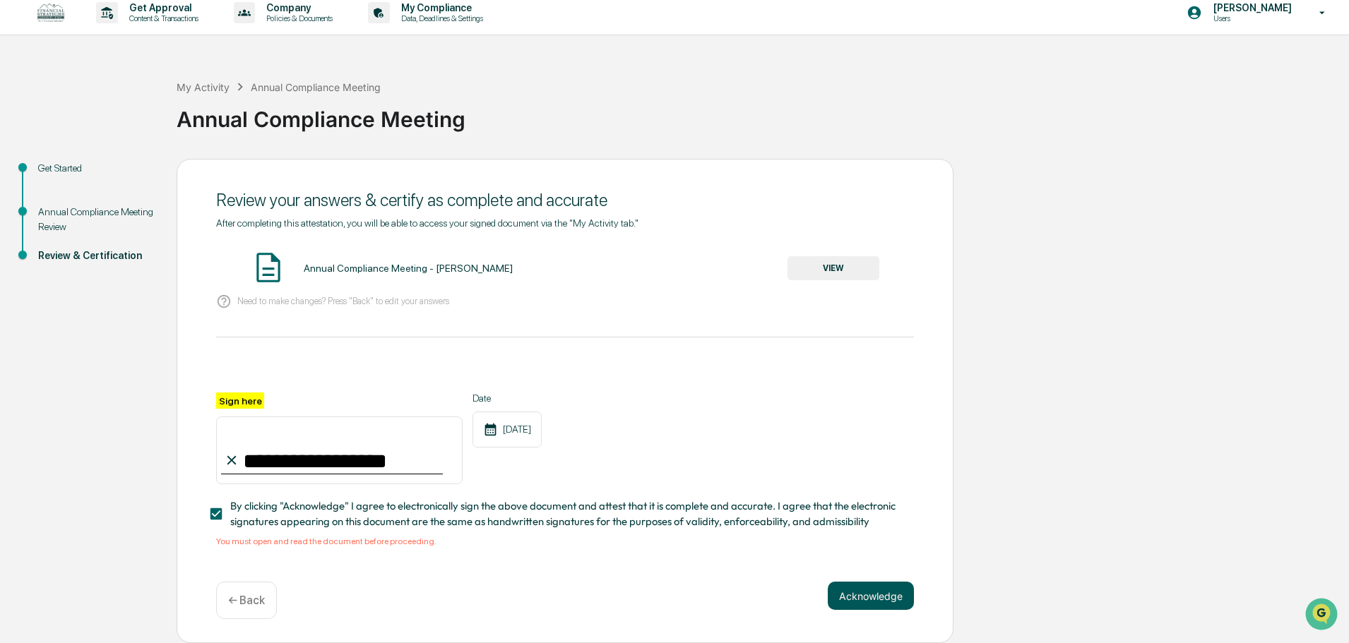
click at [882, 586] on button "Acknowledge" at bounding box center [871, 596] width 86 height 28
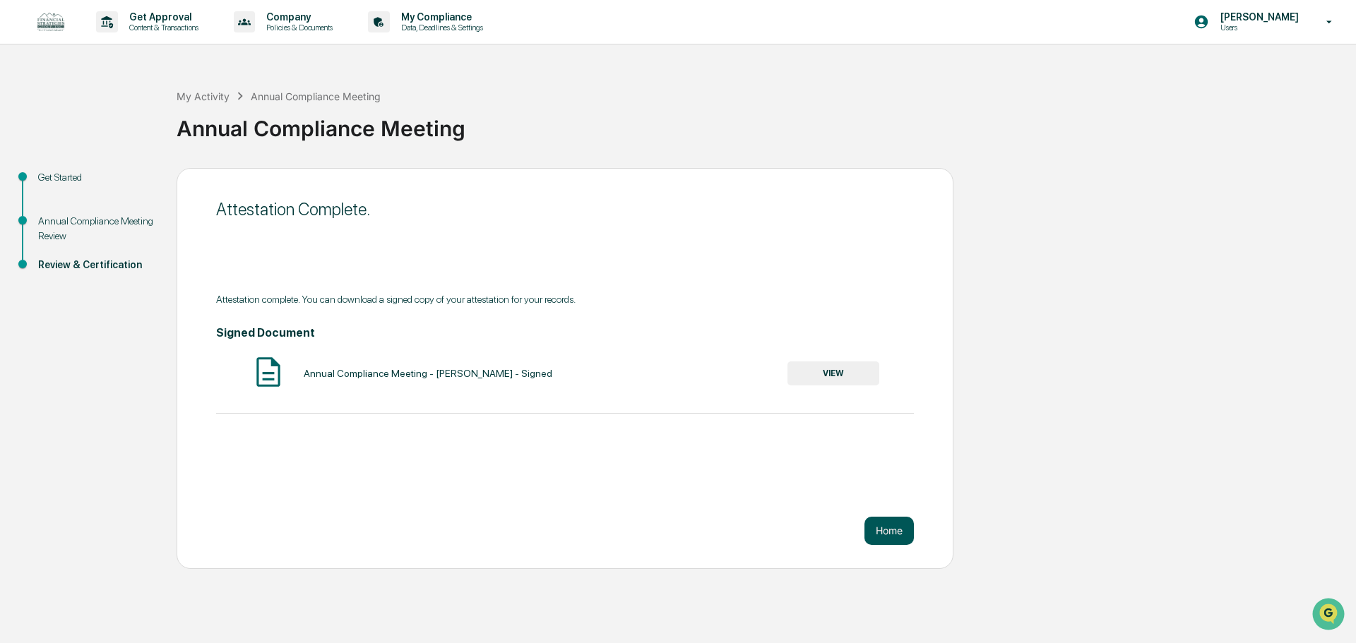
click at [884, 523] on button "Home" at bounding box center [888, 531] width 49 height 28
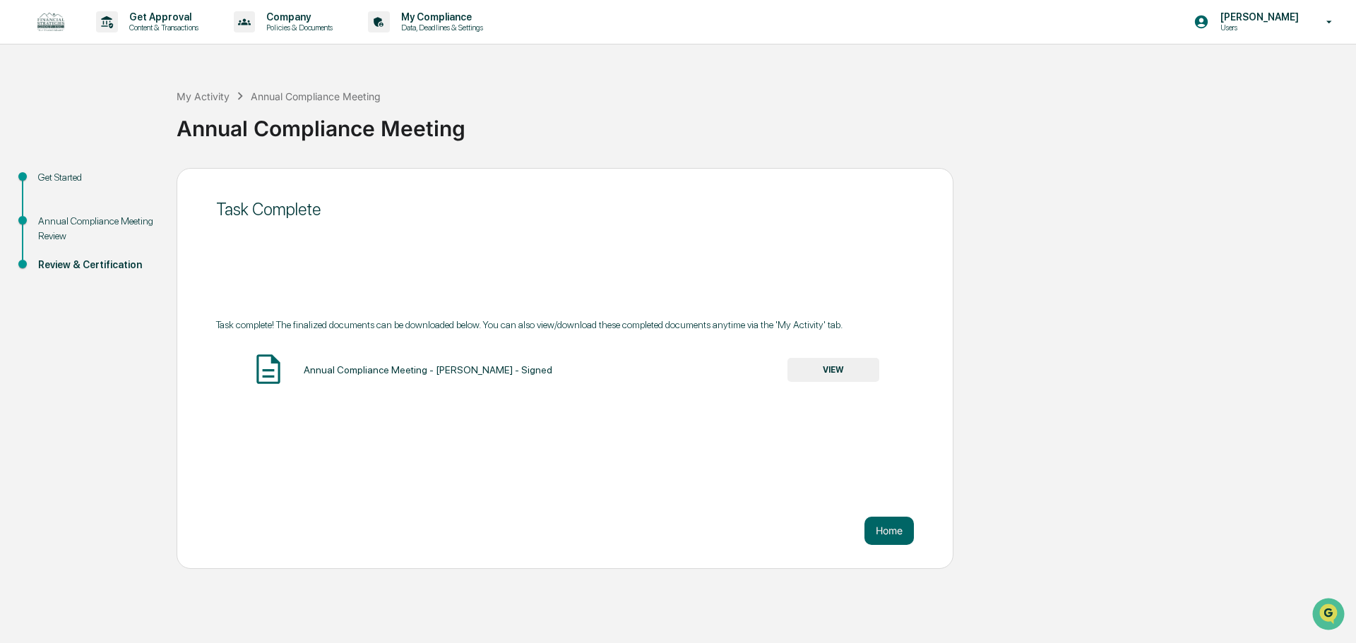
click at [813, 375] on button "VIEW" at bounding box center [833, 370] width 92 height 24
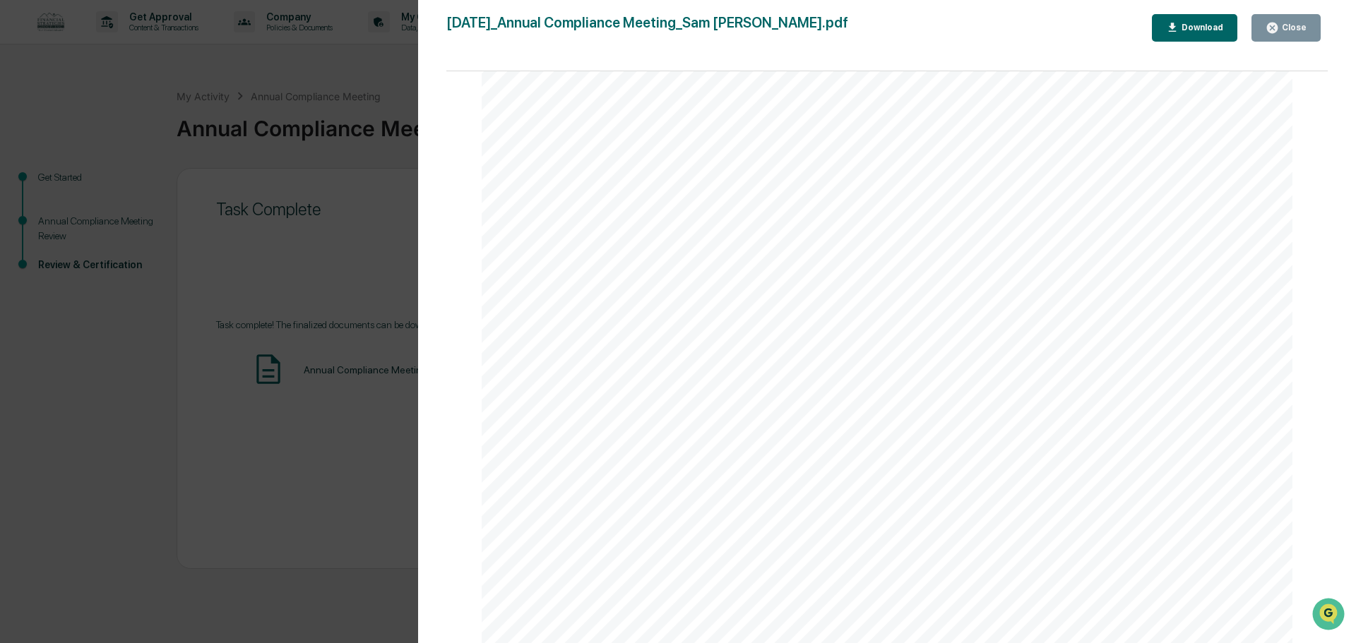
scroll to position [1271, 0]
click at [1205, 25] on div "Download" at bounding box center [1200, 28] width 44 height 10
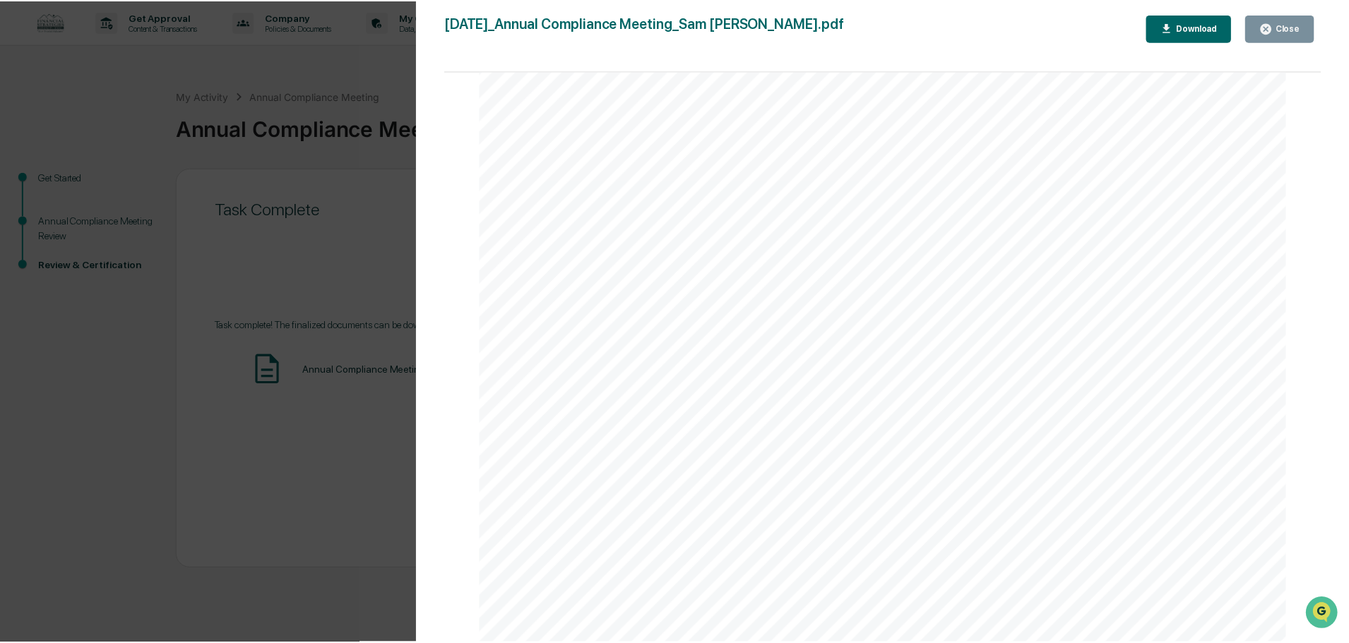
scroll to position [2682, 0]
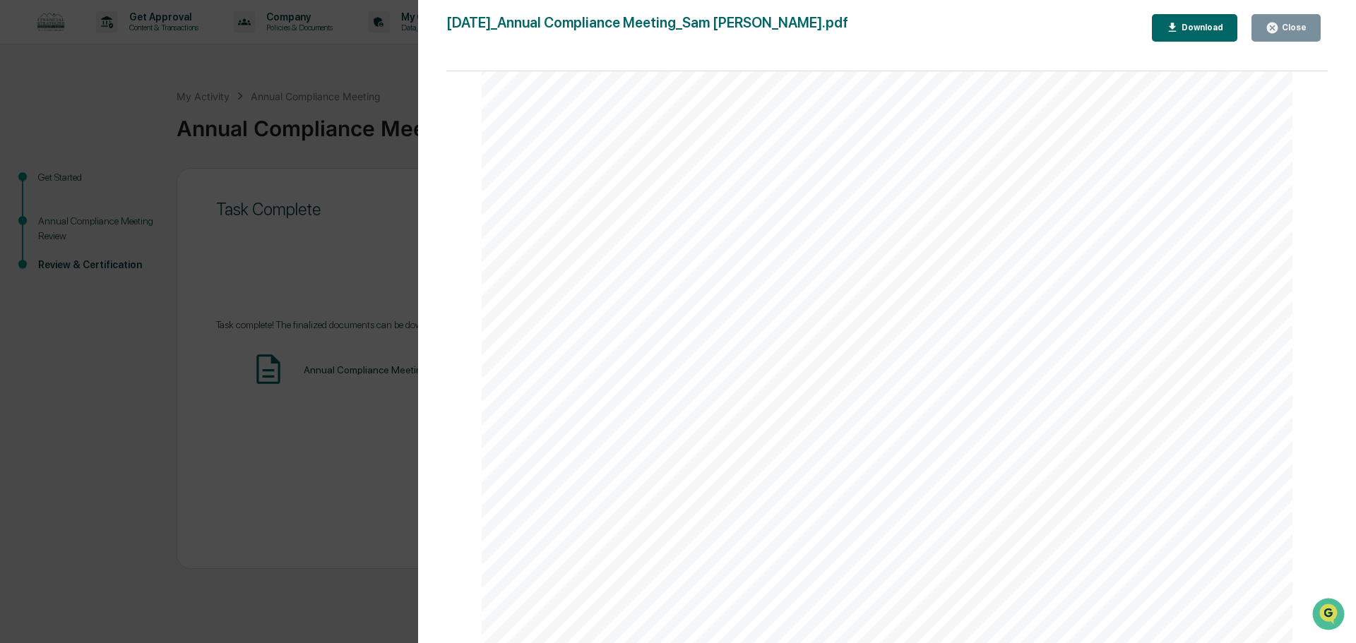
click at [278, 259] on div "Version History [DATE] 06:06 PM [PERSON_NAME] [DATE]_Annual Compliance Meeting_…" at bounding box center [678, 321] width 1356 height 643
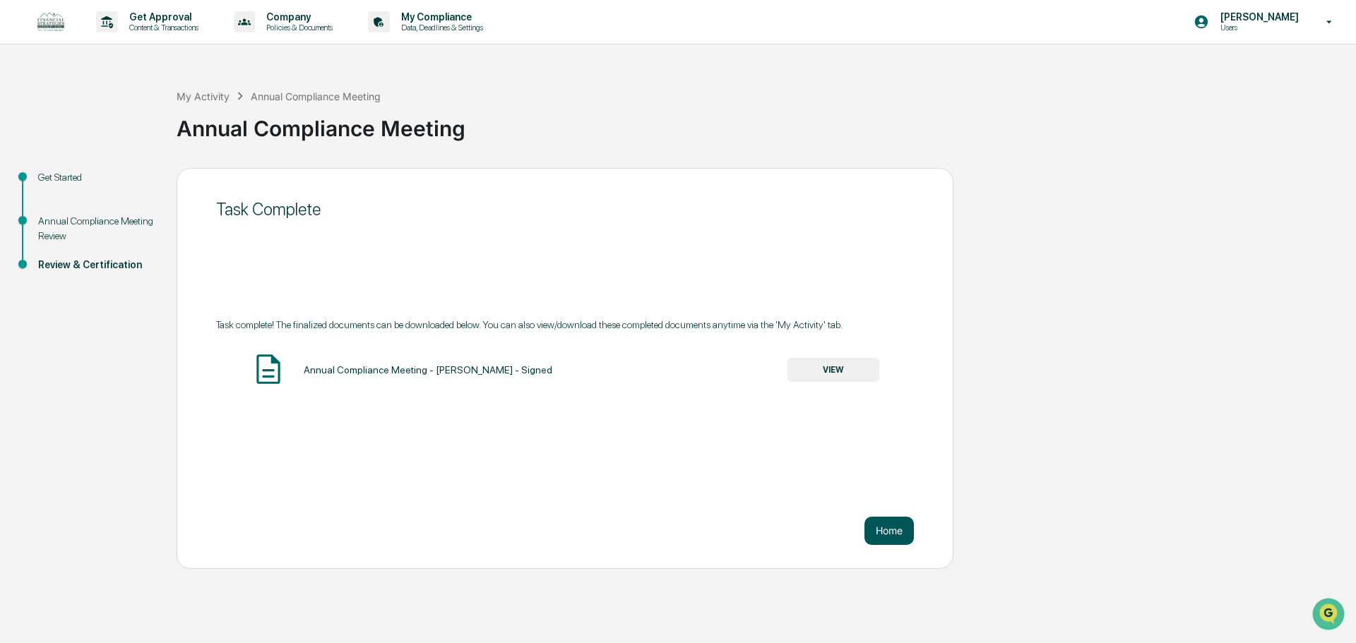
click at [902, 528] on button "Home" at bounding box center [888, 531] width 49 height 28
